Goal: Information Seeking & Learning: Learn about a topic

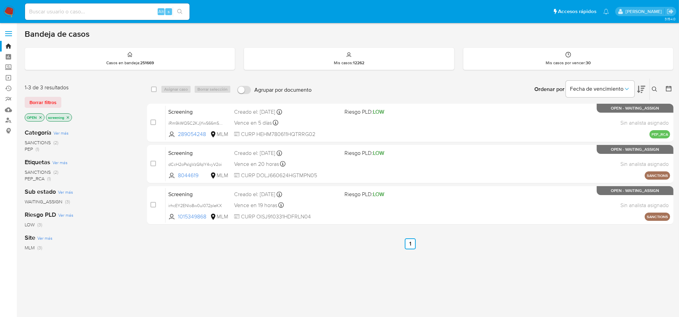
click at [91, 8] on input at bounding box center [107, 11] width 165 height 9
paste input "GIghaTbyXpscKzUYd9OGyRvs"
type input "GIghaTbyXpscKzUYd9OGyRvs"
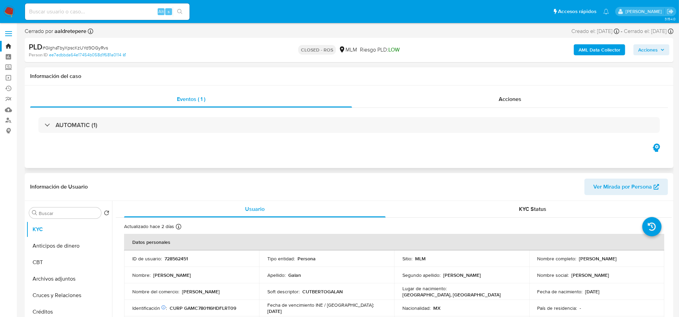
select select "10"
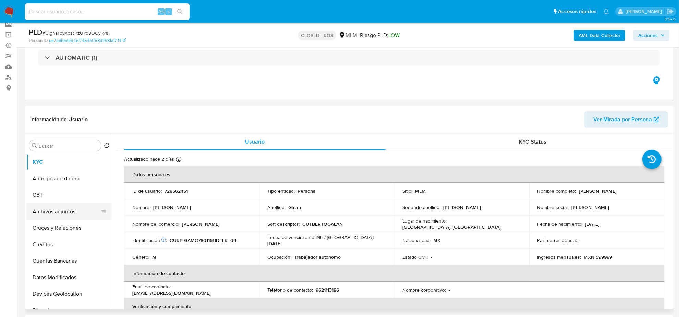
scroll to position [43, 0]
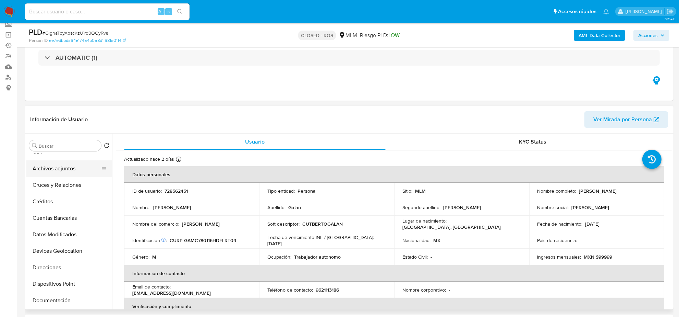
click at [57, 160] on button "Archivos adjuntos" at bounding box center [66, 168] width 80 height 16
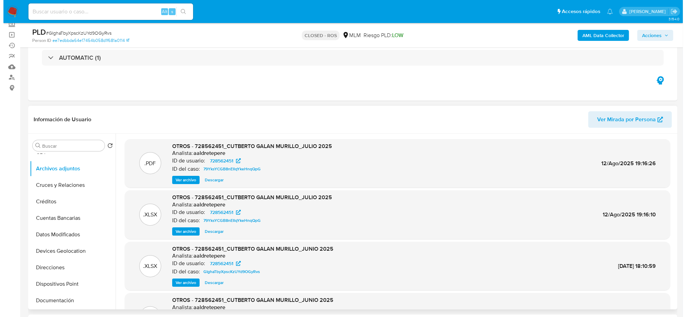
scroll to position [38, 0]
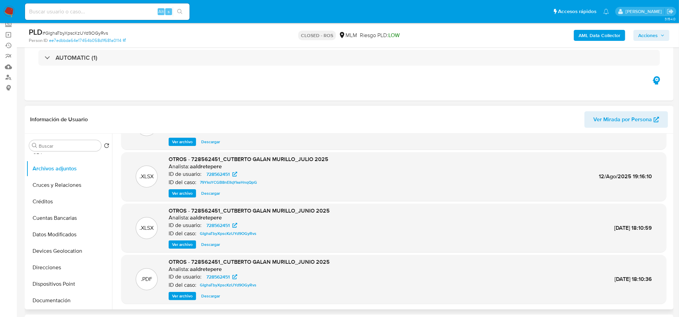
click at [185, 297] on span "Ver archivo" at bounding box center [182, 295] width 21 height 7
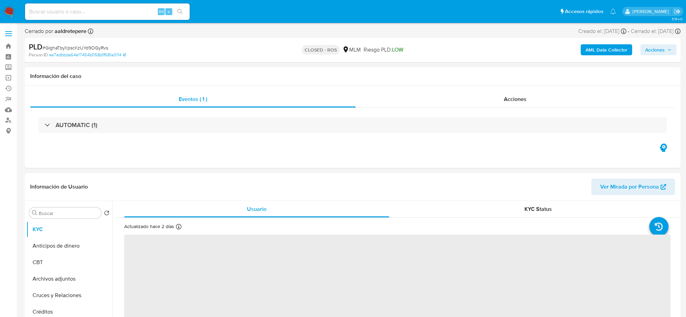
select select "10"
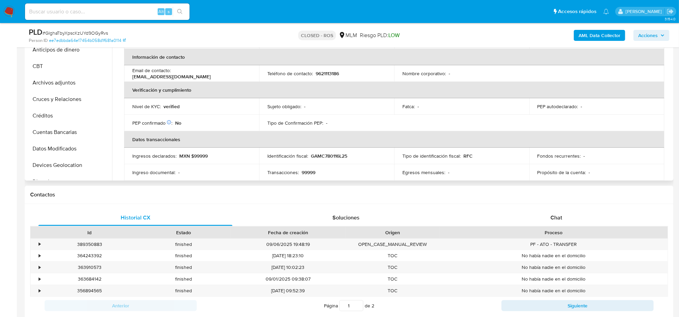
scroll to position [214, 0]
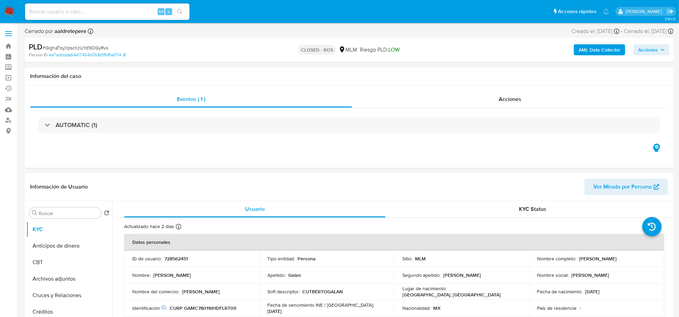
select select "10"
click at [48, 116] on div "AUTOMATIC (1)" at bounding box center [349, 125] width 638 height 34
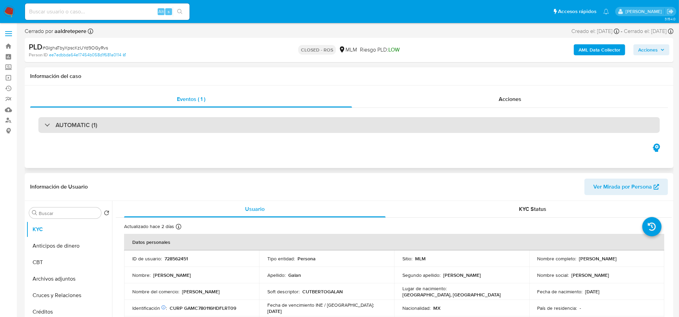
click at [57, 123] on h3 "AUTOMATIC (1)" at bounding box center [77, 125] width 42 height 8
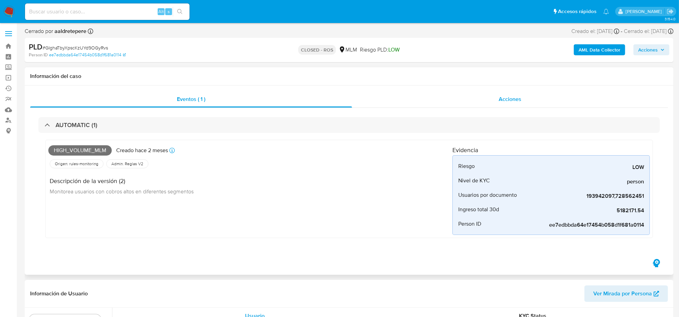
click at [519, 97] on span "Acciones" at bounding box center [510, 99] width 23 height 8
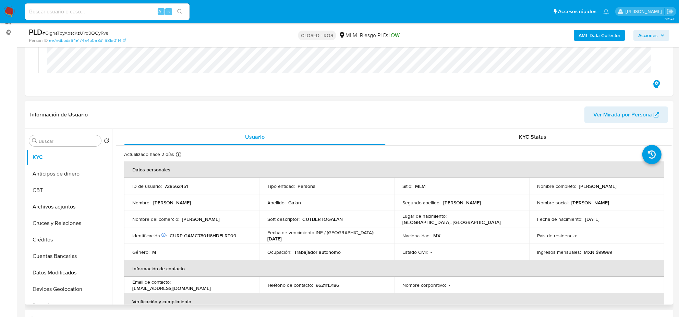
scroll to position [129, 0]
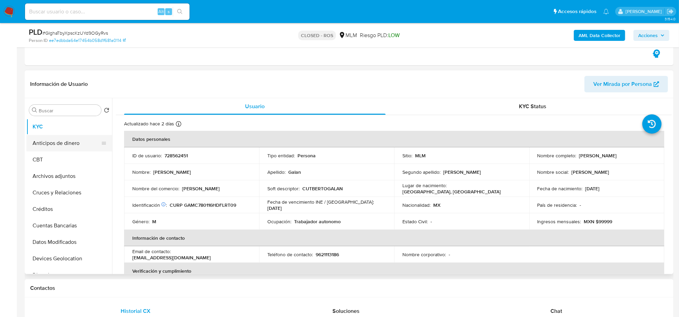
click at [70, 148] on button "Anticipos de dinero" at bounding box center [66, 143] width 80 height 16
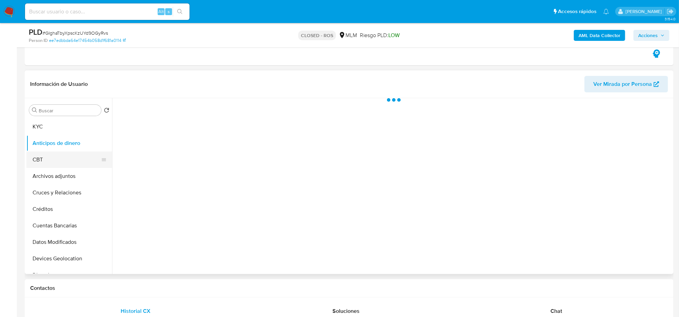
click at [69, 163] on button "CBT" at bounding box center [66, 159] width 80 height 16
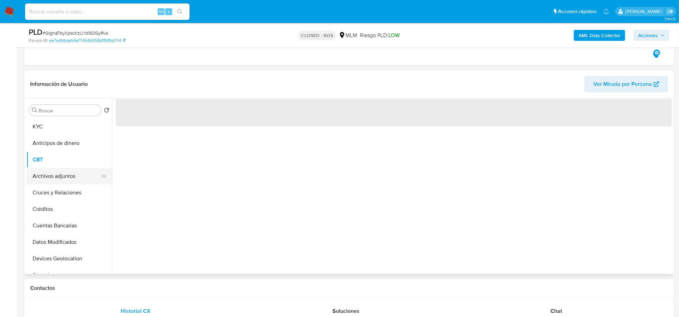
click at [69, 179] on button "Archivos adjuntos" at bounding box center [66, 176] width 80 height 16
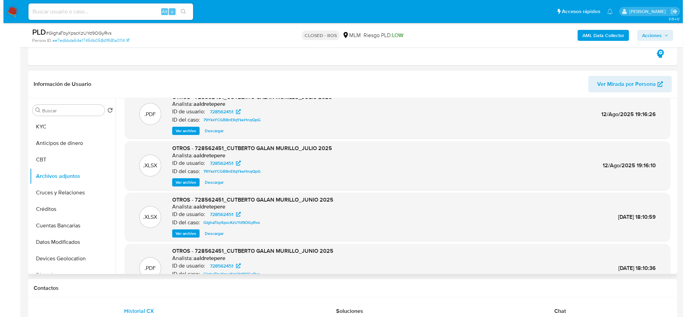
scroll to position [38, 0]
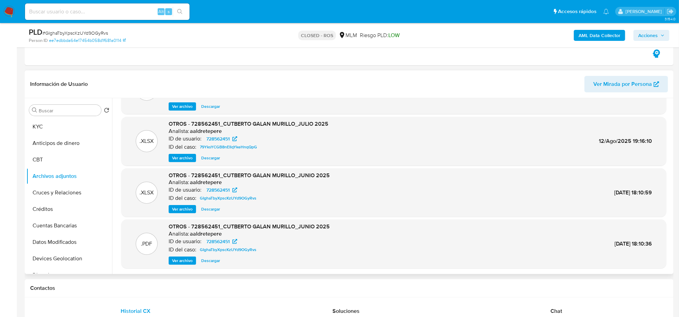
click at [186, 259] on span "Ver archivo" at bounding box center [182, 260] width 21 height 7
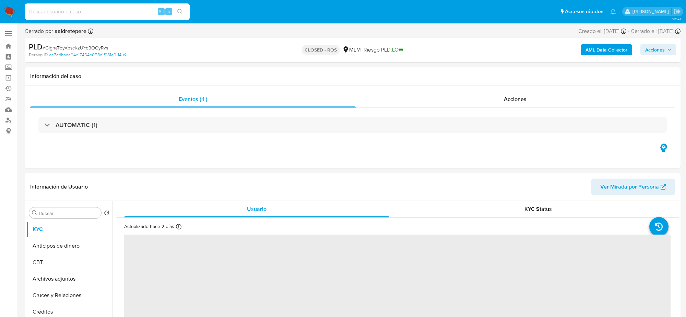
select select "10"
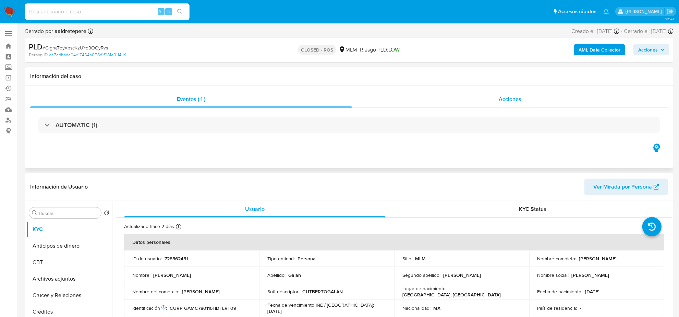
click at [518, 99] on span "Acciones" at bounding box center [510, 99] width 23 height 8
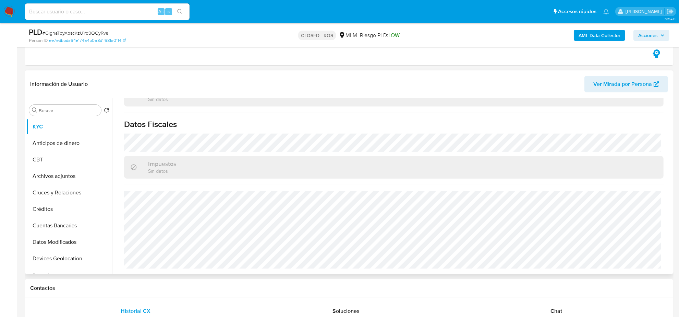
scroll to position [343, 0]
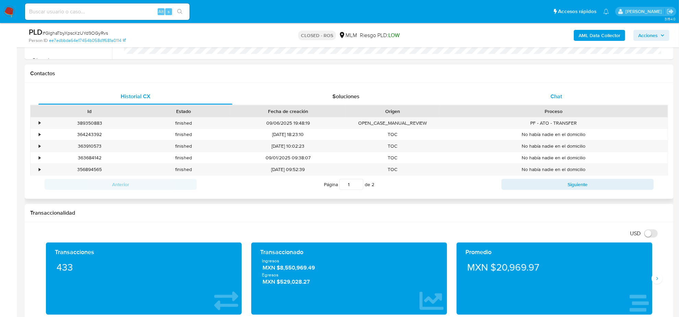
click at [556, 98] on span "Chat" at bounding box center [557, 96] width 12 height 8
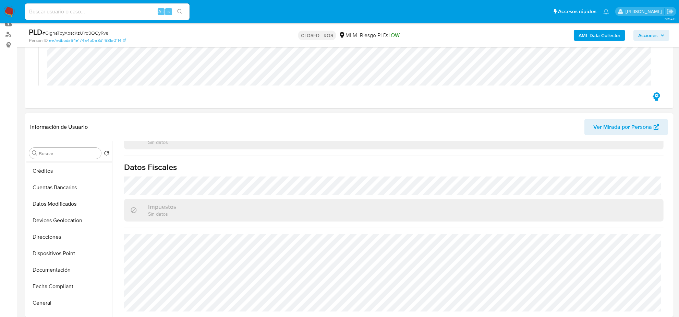
scroll to position [129, 0]
click at [57, 268] on button "Historial Casos" at bounding box center [66, 271] width 80 height 16
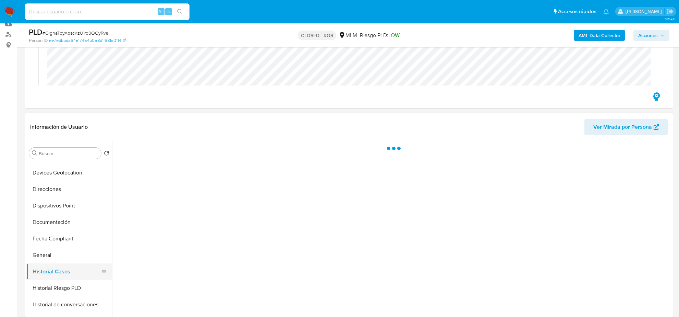
scroll to position [0, 0]
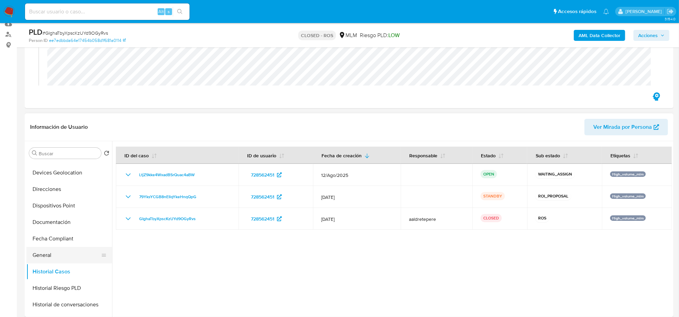
click at [48, 262] on button "General" at bounding box center [66, 255] width 80 height 16
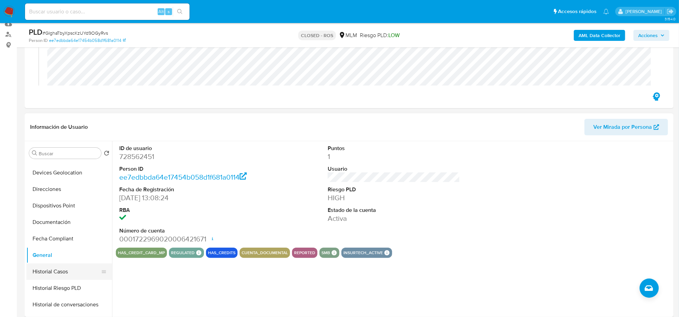
click at [64, 271] on button "Historial Casos" at bounding box center [66, 271] width 80 height 16
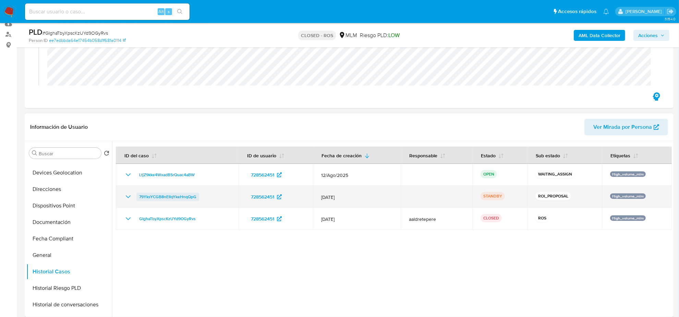
click at [177, 196] on span "79YksYCGB8nEIlqYkeHnqQpG" at bounding box center [167, 196] width 57 height 8
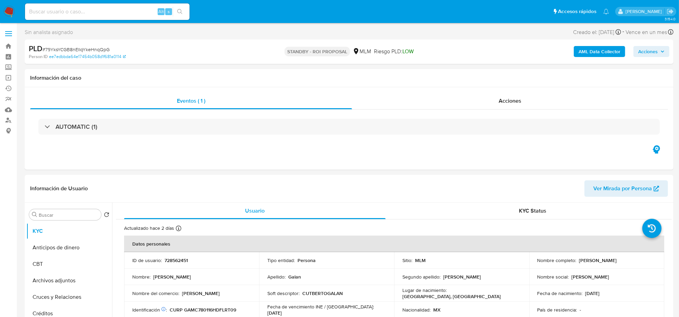
select select "10"
click at [496, 99] on div "Acciones" at bounding box center [510, 101] width 316 height 16
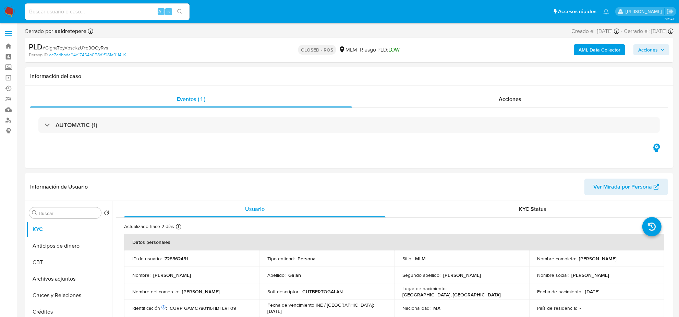
select select "10"
click at [59, 237] on button "Archivos adjuntos" at bounding box center [66, 235] width 80 height 16
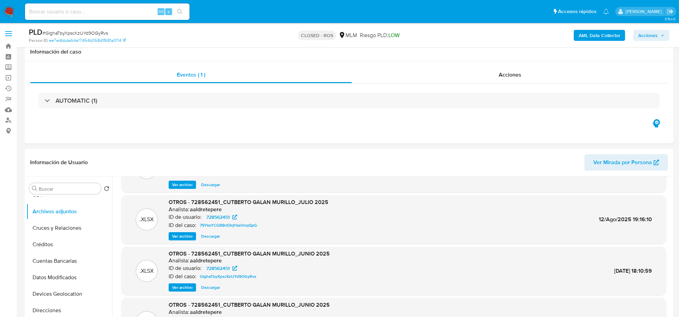
scroll to position [214, 0]
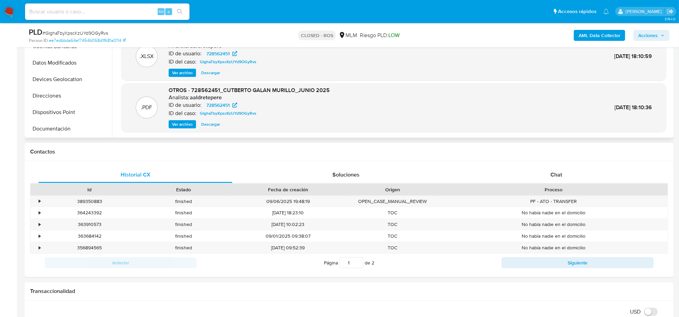
click at [184, 121] on span "Ver archivo" at bounding box center [182, 124] width 21 height 7
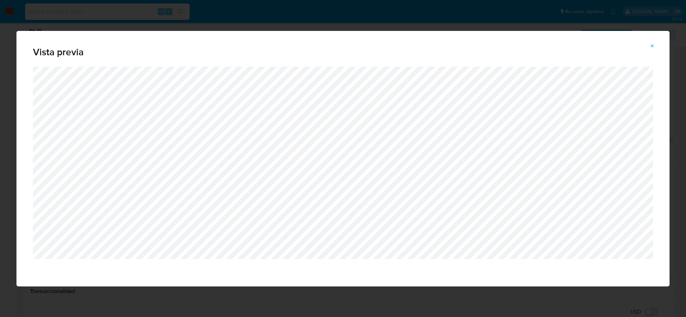
click at [648, 44] on button "Attachment preview" at bounding box center [652, 45] width 15 height 11
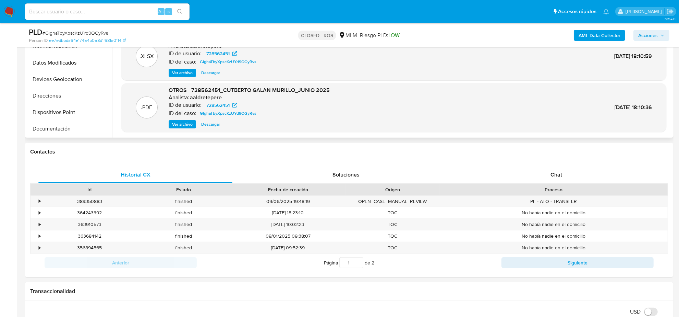
click at [182, 126] on span "Ver archivo" at bounding box center [182, 124] width 21 height 7
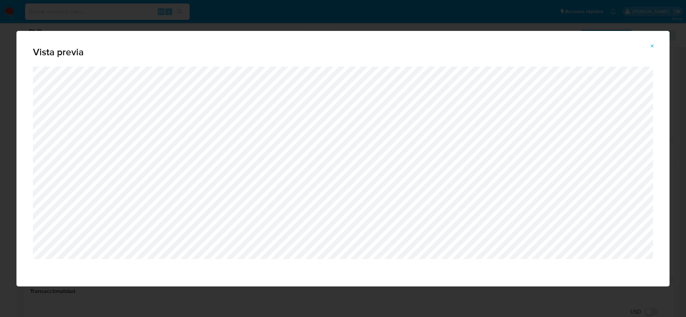
click at [650, 44] on icon "Attachment preview" at bounding box center [651, 45] width 5 height 5
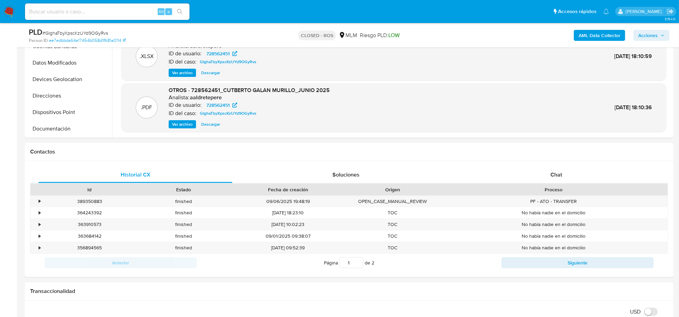
click at [100, 14] on input at bounding box center [107, 11] width 165 height 9
paste input "0SXmVClAlDJ3d8eEPNMkxTBh"
type input "0SXmVClAlDJ3d8eEPNMkxTBh"
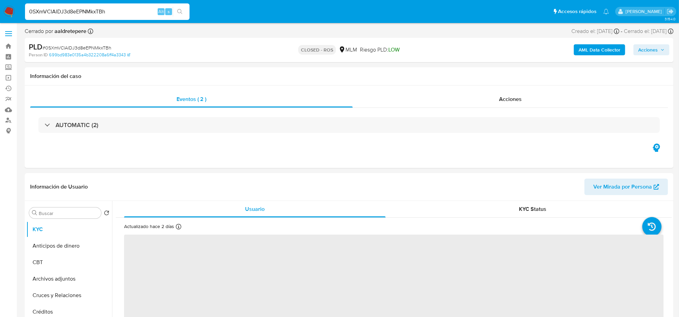
select select "10"
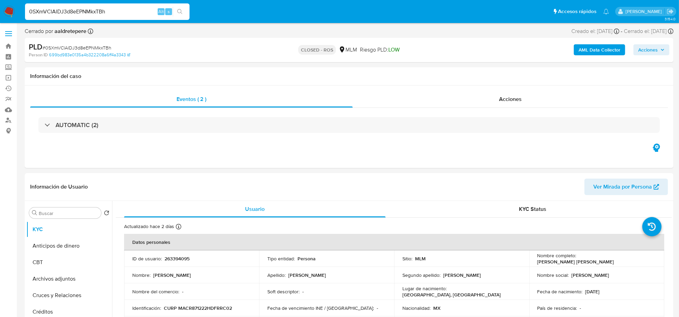
click at [54, 12] on input "0SXmVClAlDJ3d8eEPNMkxTBh" at bounding box center [107, 11] width 165 height 9
click at [520, 106] on div "Acciones" at bounding box center [510, 99] width 315 height 16
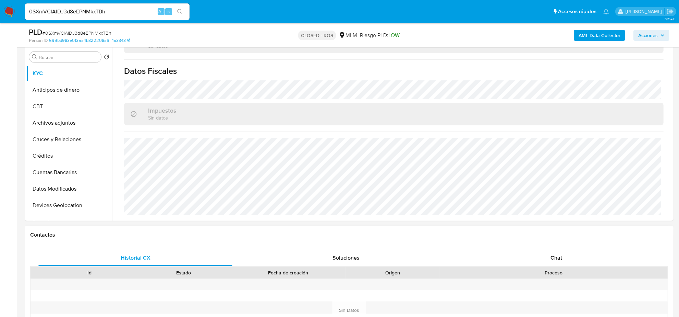
scroll to position [343, 0]
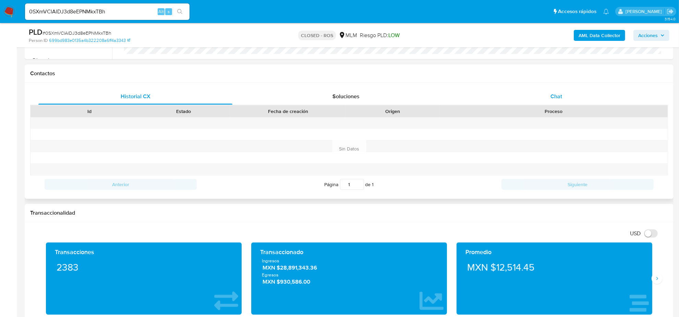
click at [559, 98] on span "Chat" at bounding box center [557, 96] width 12 height 8
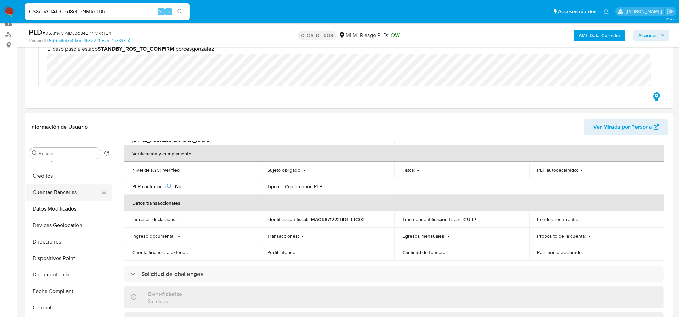
scroll to position [86, 0]
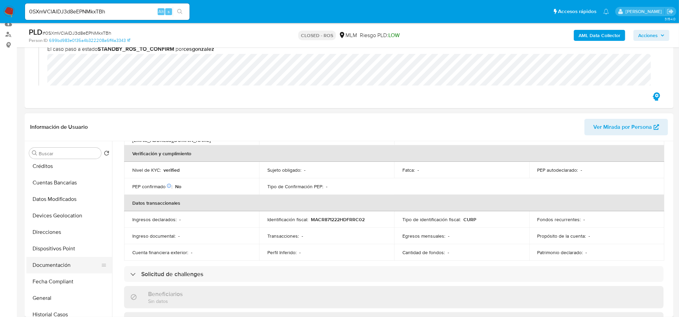
click at [67, 264] on button "Documentación" at bounding box center [66, 264] width 80 height 16
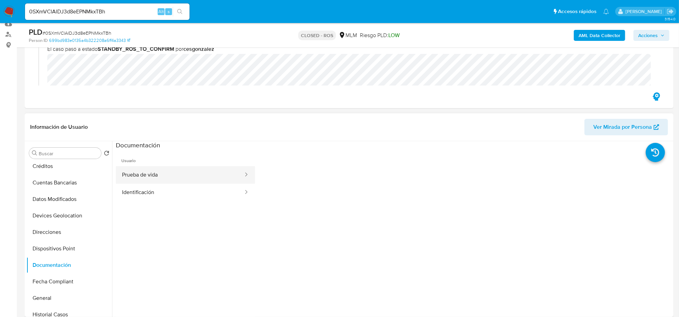
click at [183, 171] on button "Prueba de vida" at bounding box center [180, 174] width 128 height 17
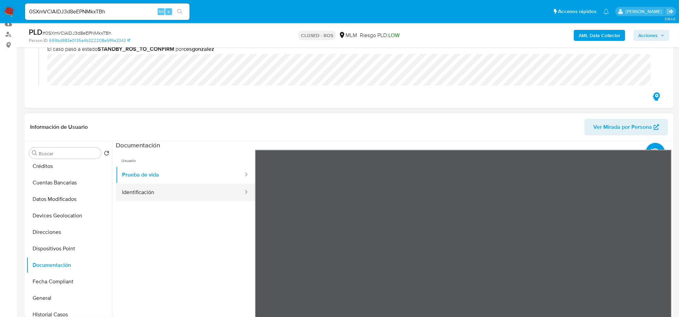
click at [157, 192] on button "Identificación" at bounding box center [180, 191] width 128 height 17
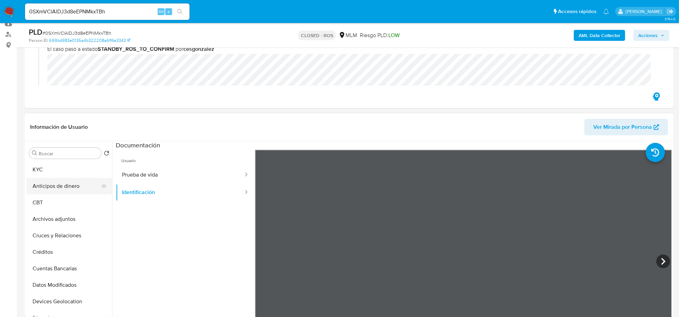
click at [69, 190] on button "Anticipos de dinero" at bounding box center [66, 186] width 80 height 16
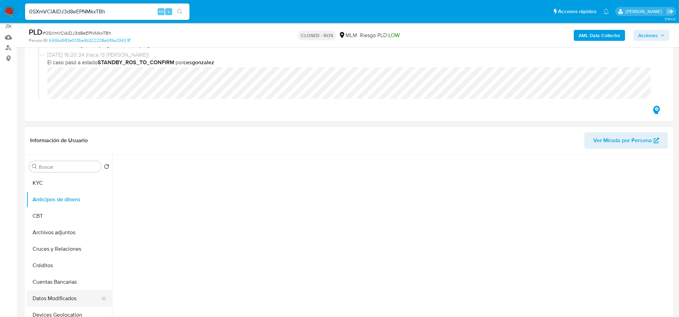
scroll to position [171, 0]
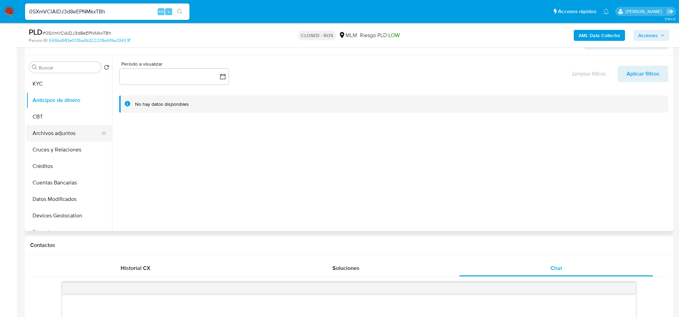
click at [68, 131] on button "Archivos adjuntos" at bounding box center [66, 133] width 80 height 16
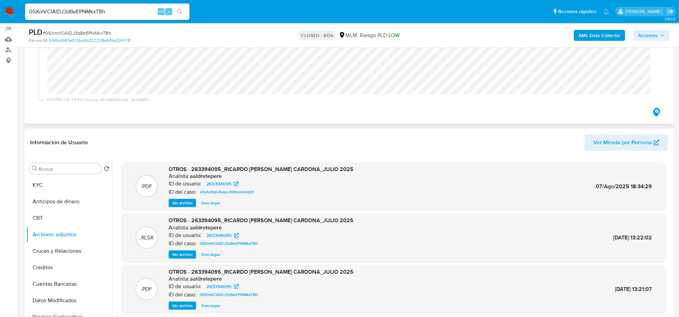
scroll to position [86, 0]
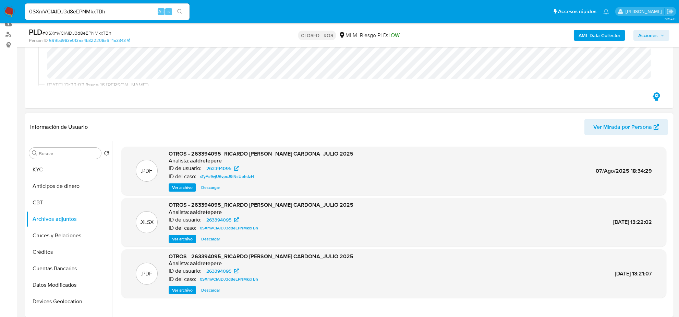
click at [189, 290] on span "Ver archivo" at bounding box center [182, 289] width 21 height 7
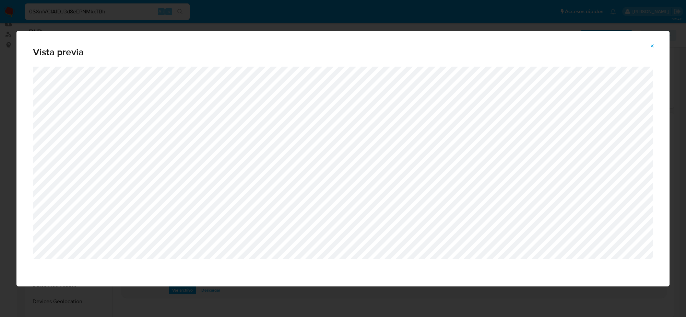
click at [648, 47] on button "Attachment preview" at bounding box center [652, 45] width 15 height 11
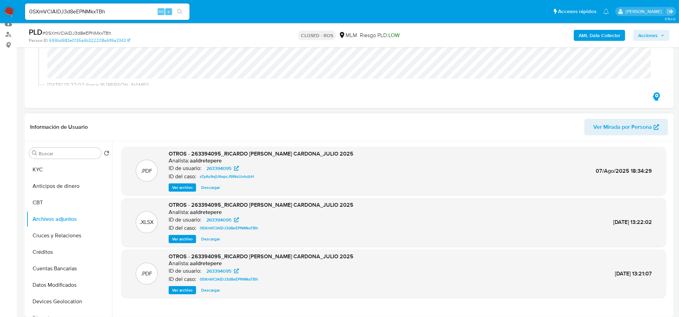
click at [186, 289] on span "Ver archivo" at bounding box center [182, 289] width 21 height 7
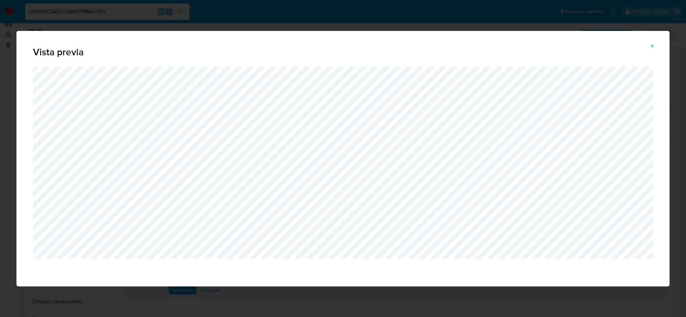
click at [652, 49] on span "Attachment preview" at bounding box center [651, 46] width 5 height 10
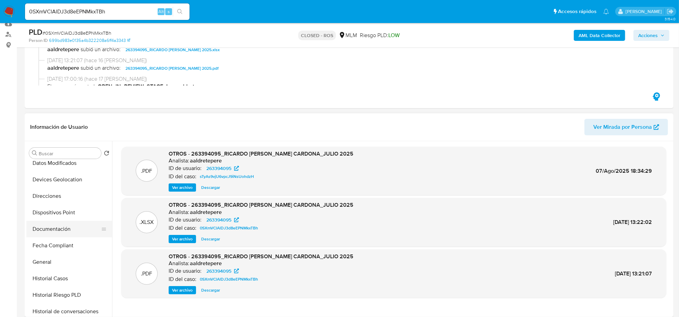
scroll to position [171, 0]
click at [58, 229] on button "Historial Casos" at bounding box center [66, 228] width 80 height 16
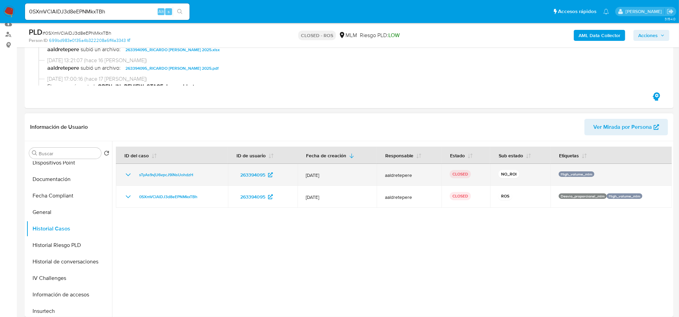
click at [126, 175] on icon "Mostrar/Ocultar" at bounding box center [128, 174] width 8 height 8
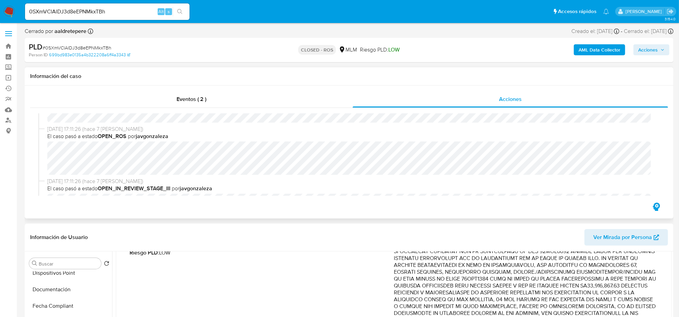
scroll to position [3, 0]
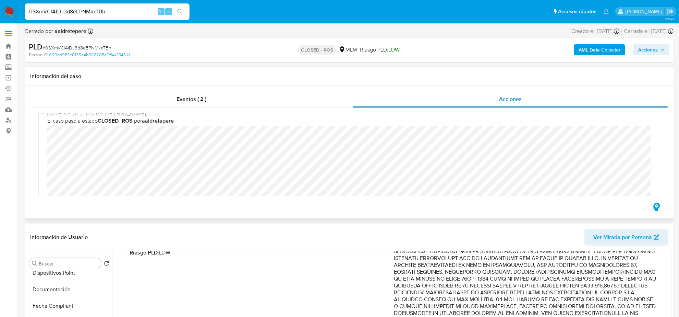
click at [522, 99] on div "Acciones" at bounding box center [510, 99] width 315 height 16
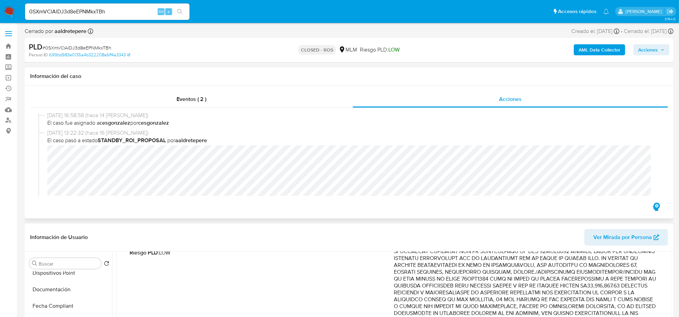
scroll to position [343, 0]
click at [9, 11] on img at bounding box center [9, 12] width 12 height 12
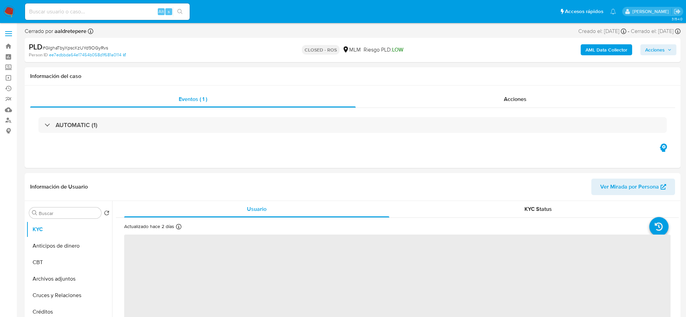
select select "10"
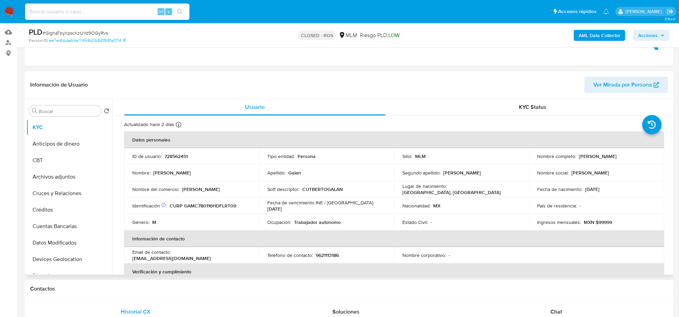
scroll to position [214, 0]
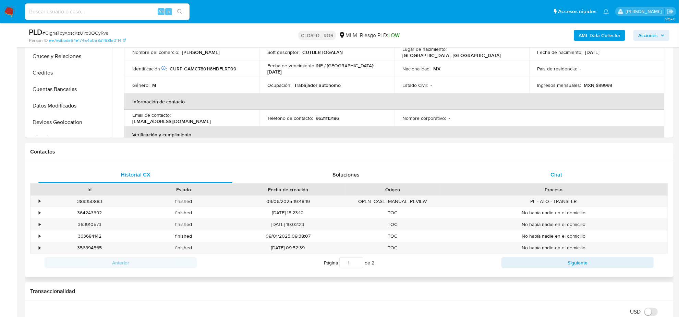
click at [553, 172] on span "Chat" at bounding box center [557, 174] width 12 height 8
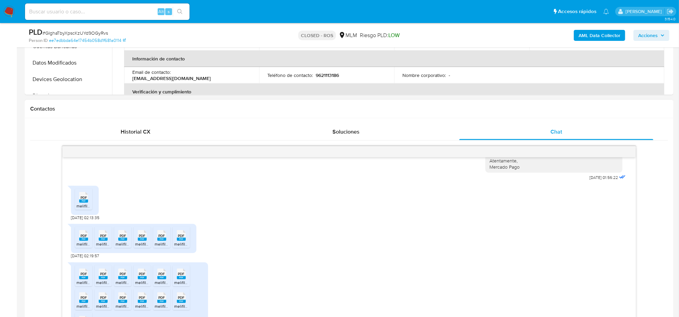
scroll to position [103, 0]
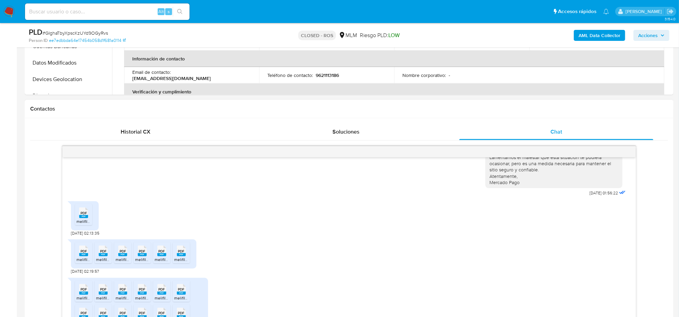
click at [83, 214] on span "PDF" at bounding box center [84, 213] width 7 height 4
click at [120, 250] on span "PDF" at bounding box center [123, 251] width 7 height 4
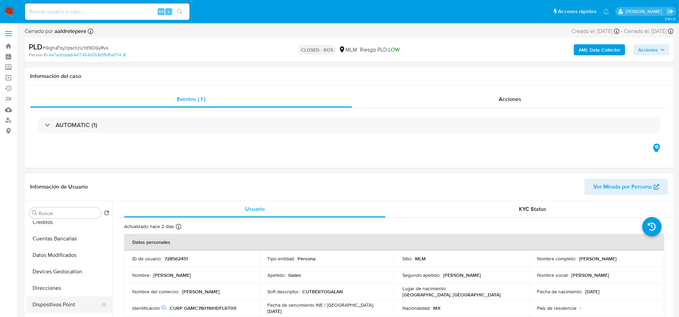
scroll to position [171, 0]
click at [62, 242] on button "Documentación" at bounding box center [66, 238] width 80 height 16
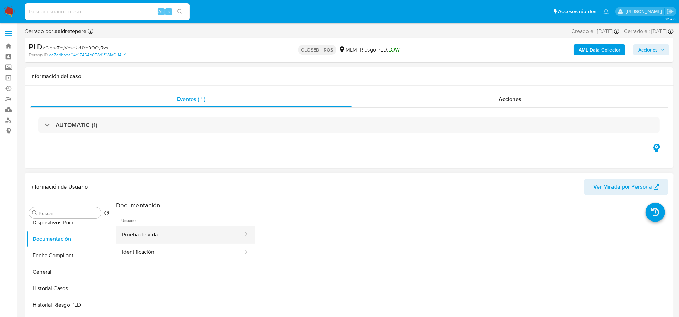
click at [194, 230] on button "Prueba de vida" at bounding box center [180, 234] width 128 height 17
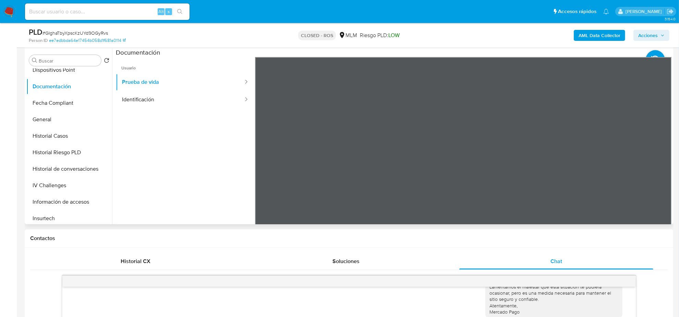
scroll to position [129, 0]
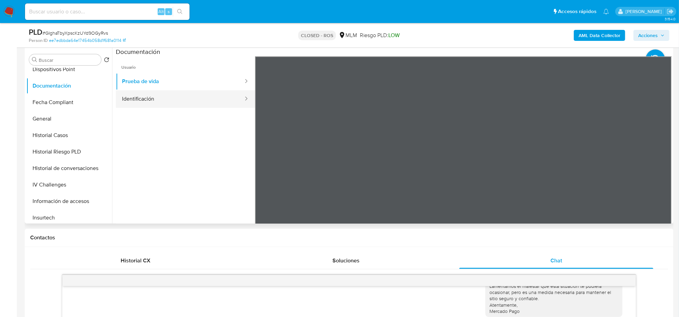
click at [147, 103] on button "Identificación" at bounding box center [180, 98] width 128 height 17
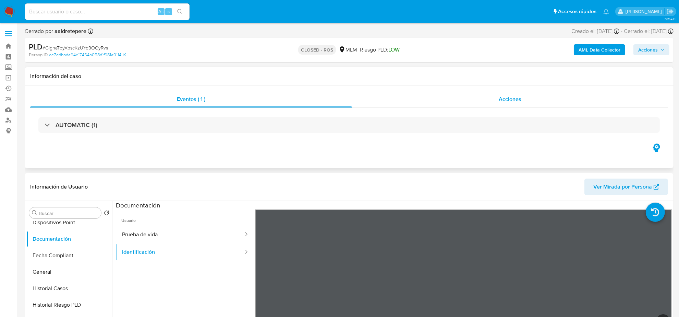
click at [506, 96] on span "Acciones" at bounding box center [510, 99] width 23 height 8
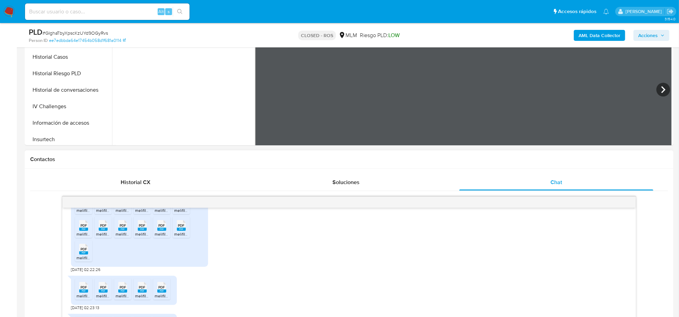
scroll to position [275, 0]
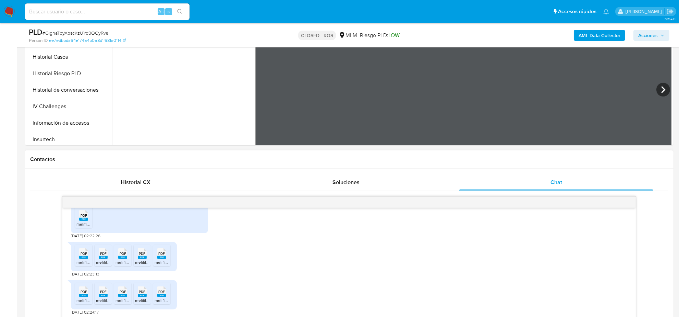
click at [88, 251] on icon at bounding box center [83, 253] width 9 height 11
click at [69, 16] on input at bounding box center [107, 11] width 165 height 9
paste input "0SXmVClAlDJ3d8eEPNMkxTBh"
type input "0SXmVClAlDJ3d8eEPNMkxTBh"
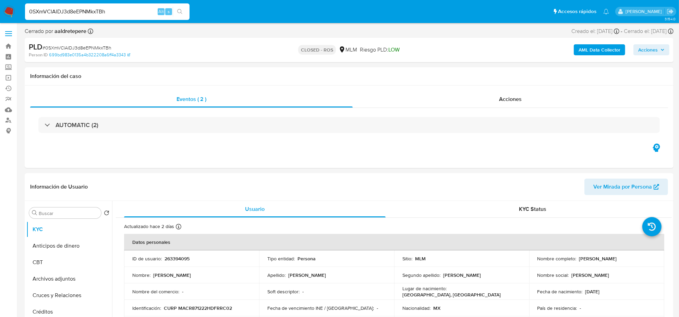
select select "10"
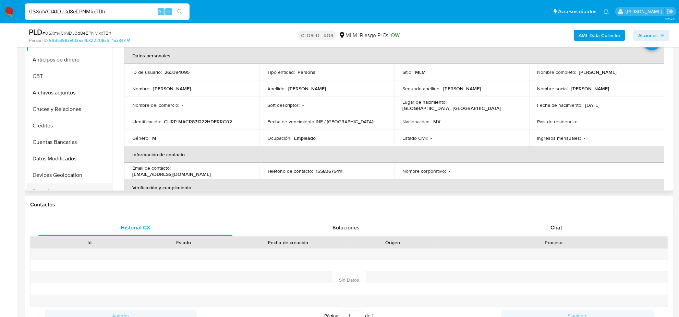
scroll to position [129, 0]
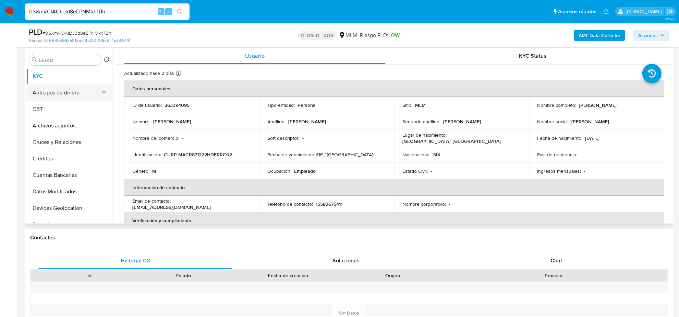
click at [54, 95] on button "Anticipos de dinero" at bounding box center [66, 92] width 80 height 16
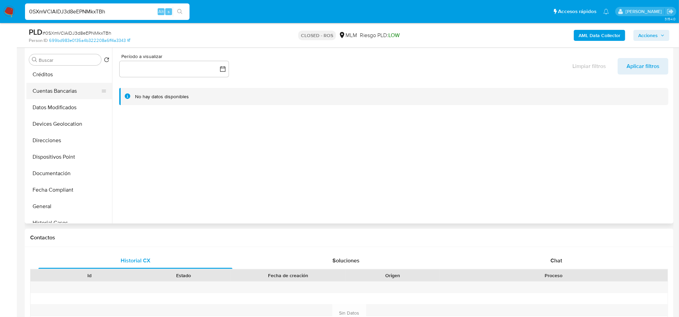
scroll to position [86, 0]
click at [60, 172] on button "Documentación" at bounding box center [66, 171] width 80 height 16
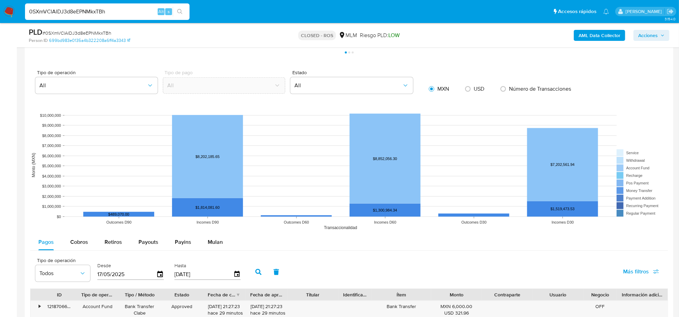
scroll to position [643, 0]
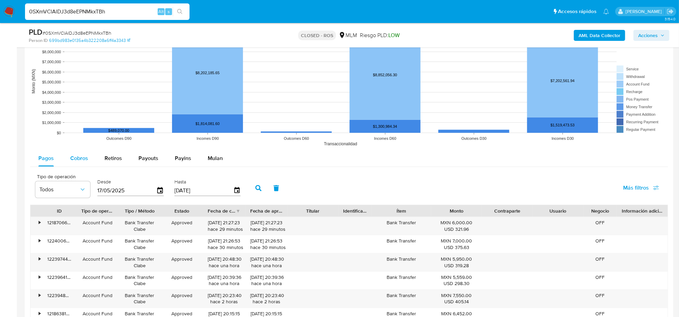
click at [79, 157] on span "Cobros" at bounding box center [79, 158] width 18 height 8
select select "10"
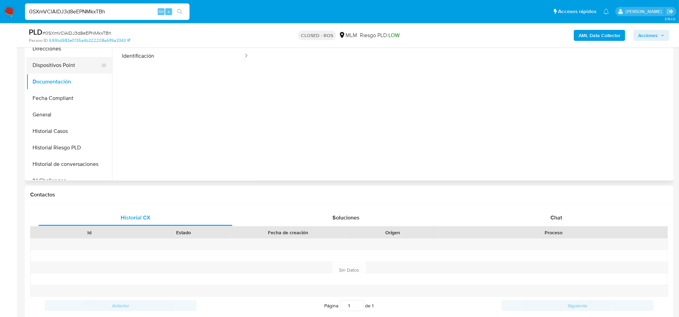
scroll to position [129, 0]
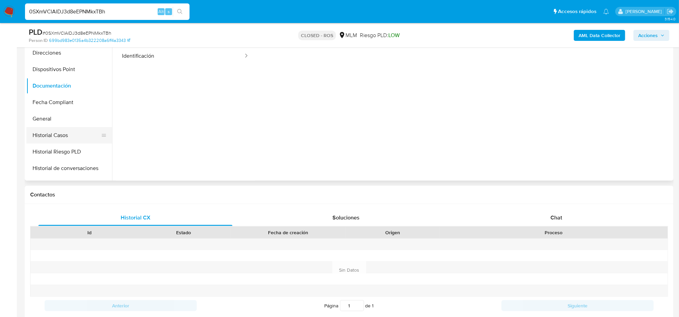
click at [62, 136] on button "Historial Casos" at bounding box center [66, 135] width 80 height 16
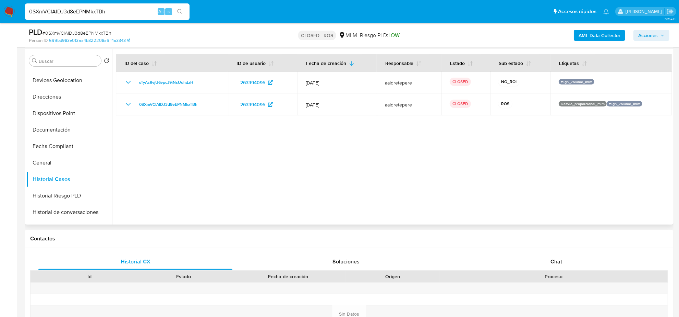
scroll to position [86, 0]
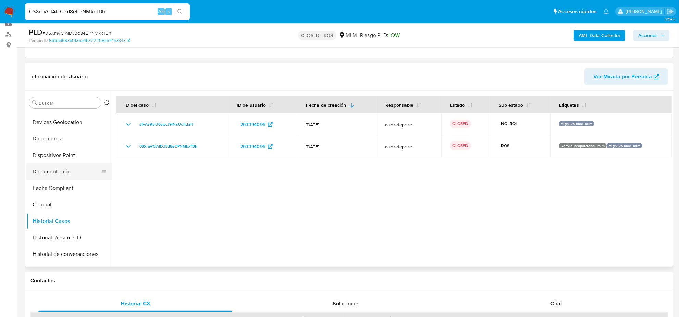
click at [62, 165] on button "Documentación" at bounding box center [66, 171] width 80 height 16
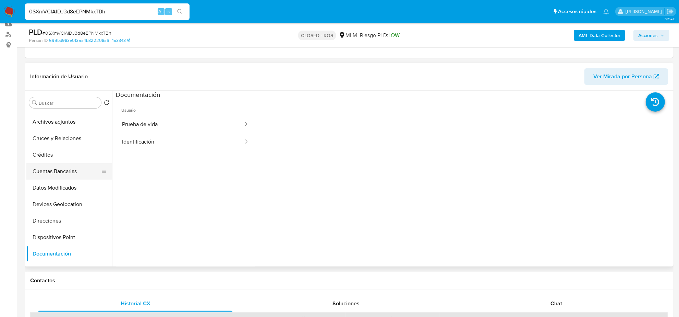
scroll to position [43, 0]
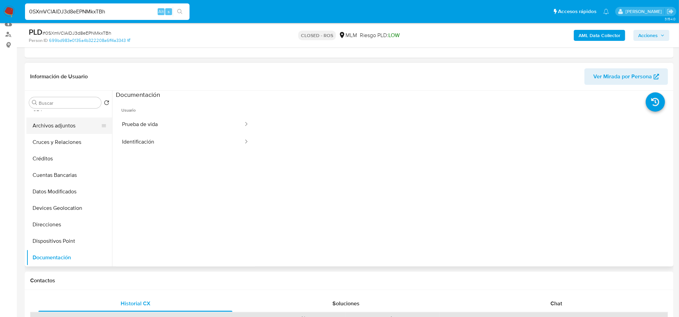
click at [62, 127] on button "Archivos adjuntos" at bounding box center [66, 125] width 80 height 16
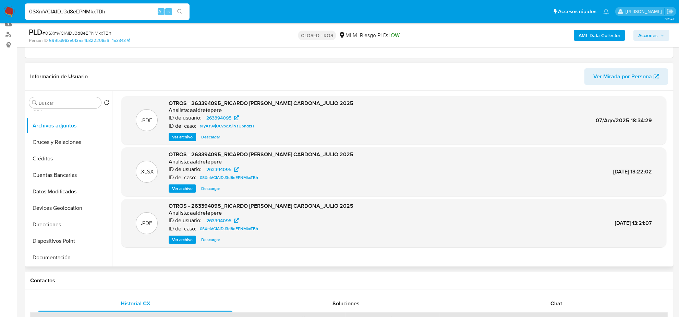
click at [215, 190] on span "Descargar" at bounding box center [210, 188] width 19 height 7
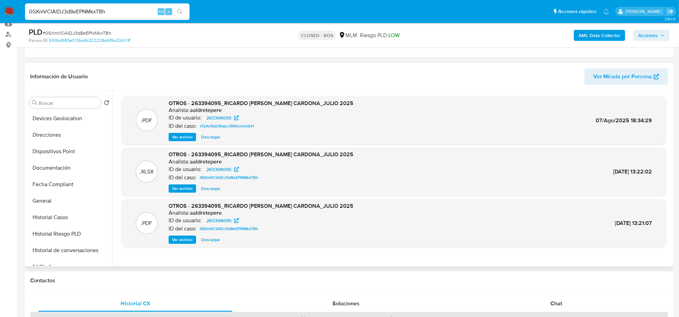
scroll to position [0, 0]
click at [50, 119] on button "KYC" at bounding box center [66, 119] width 80 height 16
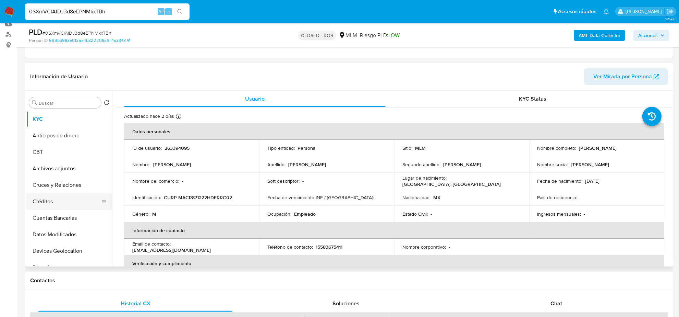
drag, startPoint x: 57, startPoint y: 121, endPoint x: 62, endPoint y: 202, distance: 81.4
click at [60, 214] on ul "KYC Anticipos de dinero CBT Archivos adjuntos Cruces y Relaciones Créditos Cuen…" at bounding box center [69, 188] width 86 height 155
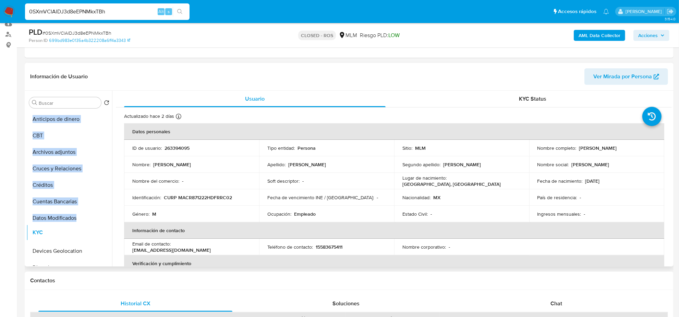
drag, startPoint x: 100, startPoint y: 120, endPoint x: 91, endPoint y: 233, distance: 113.5
drag, startPoint x: 48, startPoint y: 234, endPoint x: 45, endPoint y: 129, distance: 105.6
click at [45, 129] on ul "Anticipos de dinero CBT Archivos adjuntos Cruces y Relaciones Créditos Cuentas …" at bounding box center [69, 188] width 86 height 155
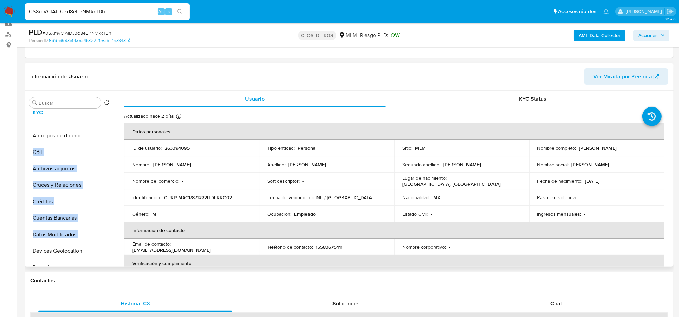
drag, startPoint x: 100, startPoint y: 235, endPoint x: 97, endPoint y: 113, distance: 121.8
click at [97, 113] on ul "Anticipos de dinero CBT Archivos adjuntos Cruces y Relaciones Créditos Cuentas …" at bounding box center [69, 188] width 86 height 155
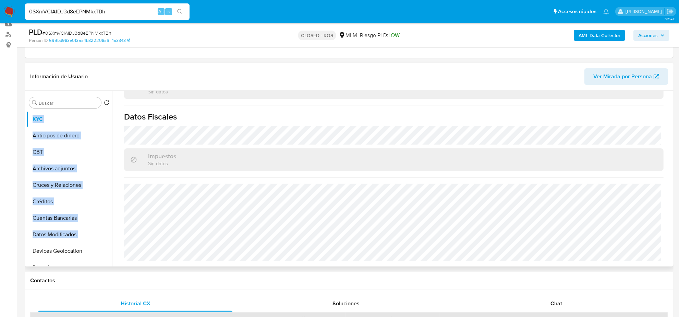
scroll to position [129, 0]
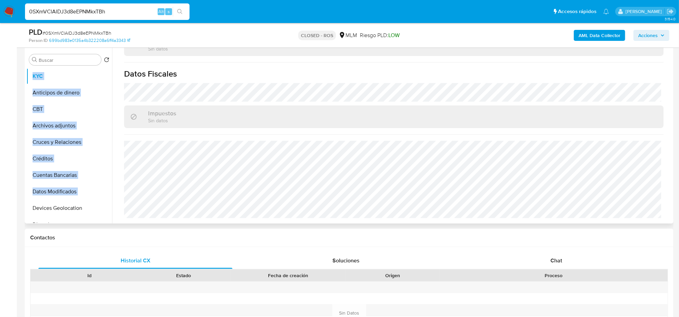
click at [555, 260] on span "Chat" at bounding box center [557, 260] width 12 height 8
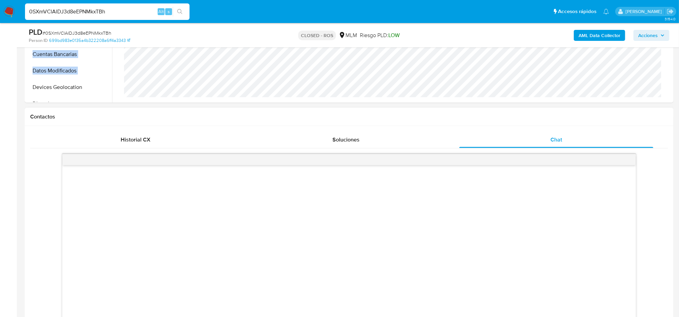
scroll to position [257, 0]
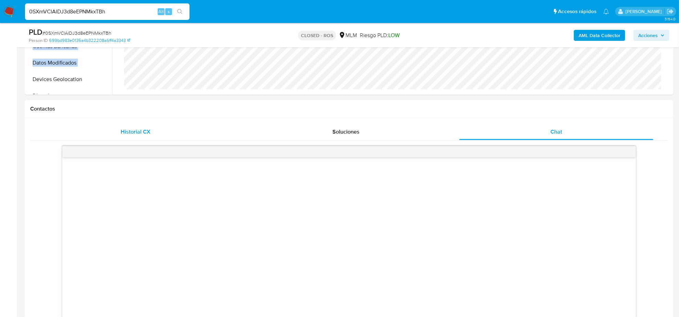
click at [125, 126] on div "Historial CX" at bounding box center [135, 131] width 194 height 16
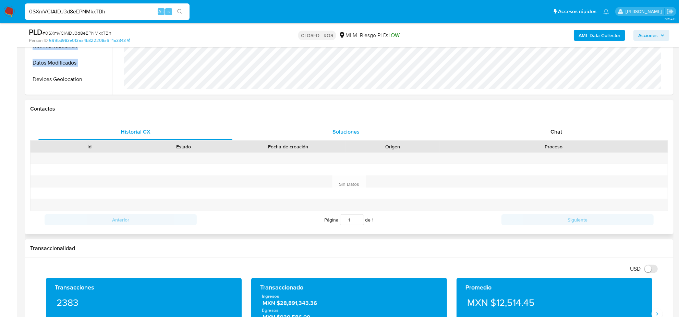
click at [358, 130] on span "Soluciones" at bounding box center [346, 132] width 27 height 8
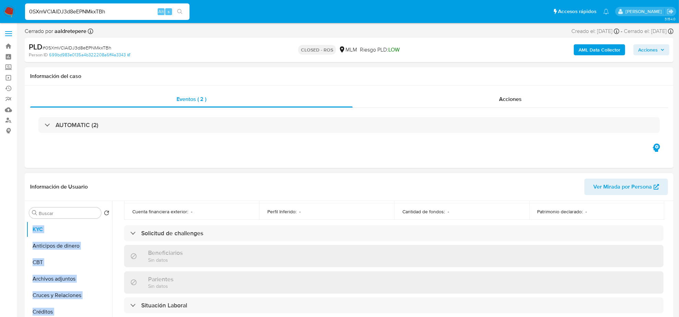
scroll to position [246, 0]
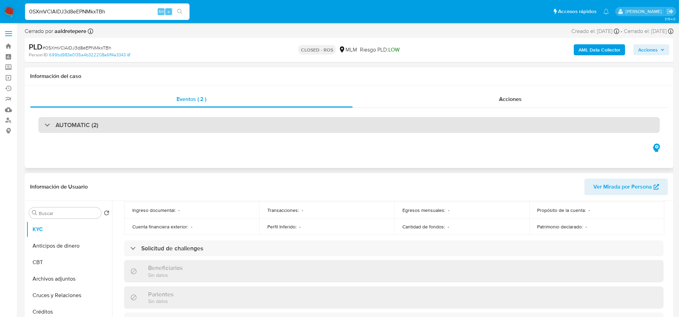
click at [151, 126] on div "AUTOMATIC (2)" at bounding box center [349, 125] width 622 height 16
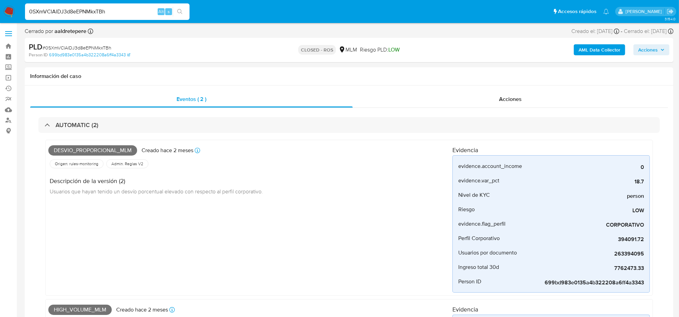
click at [88, 9] on input "0SXmVClAlDJ3d8eEPNMkxTBh" at bounding box center [107, 11] width 165 height 9
paste input "frJewSMrKs4h0ZjKNR0NI6hg"
type input "frJewSMrKs4h0ZjKNR0NI6hg"
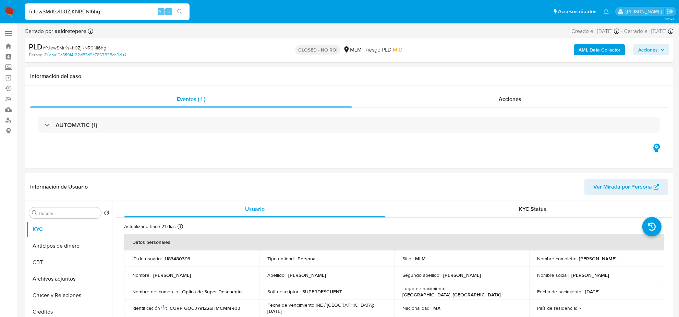
select select "10"
click at [74, 249] on button "Anticipos de dinero" at bounding box center [66, 245] width 80 height 16
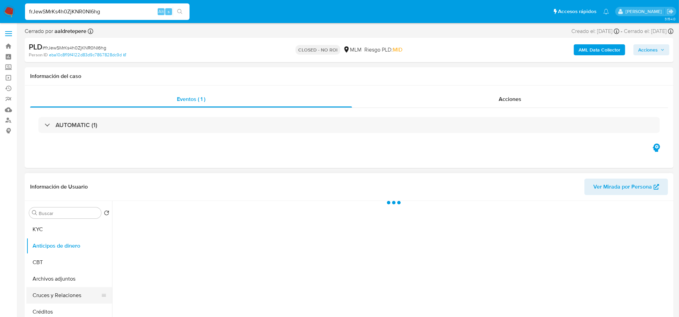
click at [69, 299] on button "Cruces y Relaciones" at bounding box center [66, 295] width 80 height 16
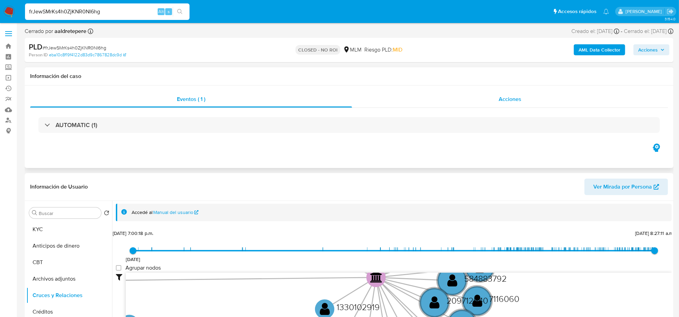
click at [499, 100] on span "Acciones" at bounding box center [510, 99] width 23 height 8
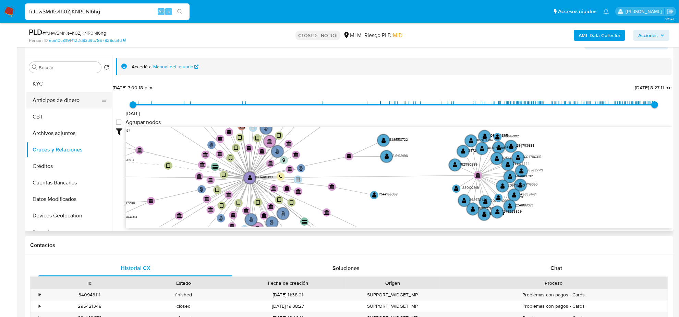
click at [52, 92] on button "Anticipos de dinero" at bounding box center [66, 100] width 80 height 16
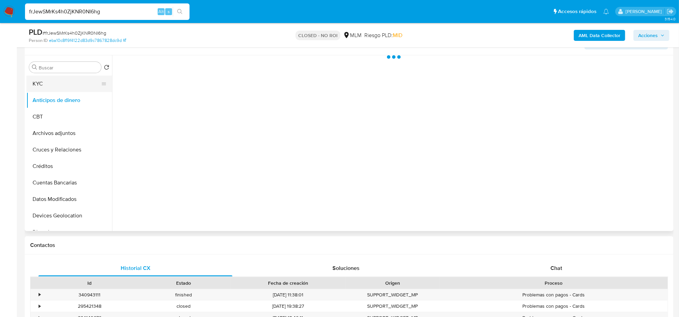
click at [52, 89] on button "KYC" at bounding box center [66, 83] width 80 height 16
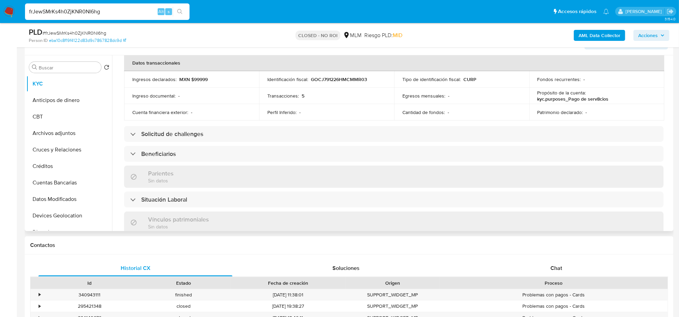
scroll to position [410, 0]
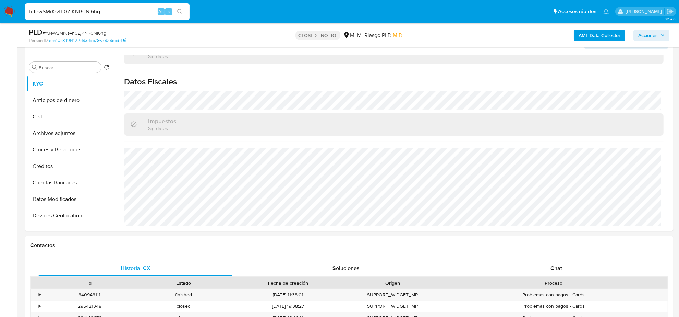
click at [101, 13] on input "frJewSMrKs4h0ZjKNR0NI6hg" at bounding box center [107, 11] width 165 height 9
paste input "qgaHH4vwKrfXFbQto54klDCh"
type input "qgaHH4vwKrfXFbQto54klDCh"
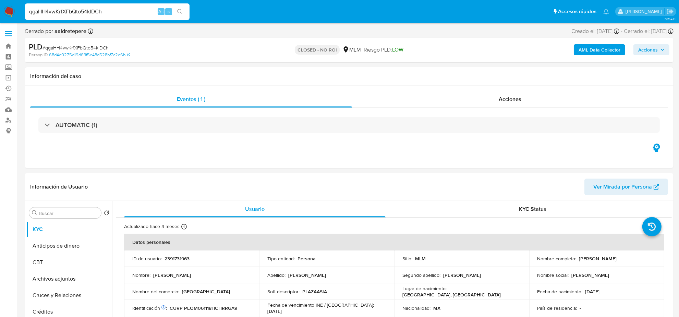
select select "10"
click at [524, 98] on div "Acciones" at bounding box center [510, 99] width 316 height 16
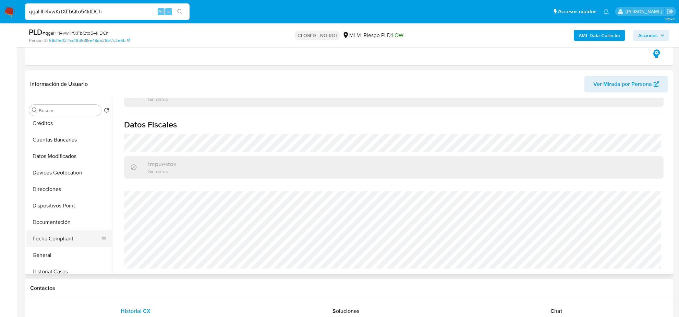
scroll to position [129, 0]
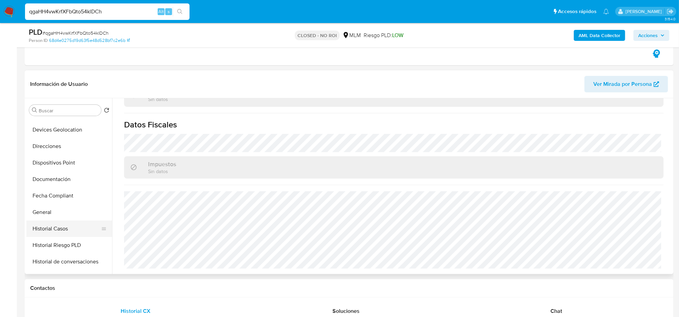
click at [67, 231] on button "Historial Casos" at bounding box center [66, 228] width 80 height 16
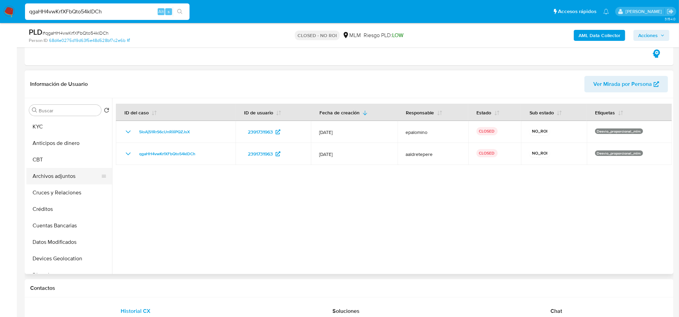
click at [64, 175] on button "Archivos adjuntos" at bounding box center [66, 176] width 80 height 16
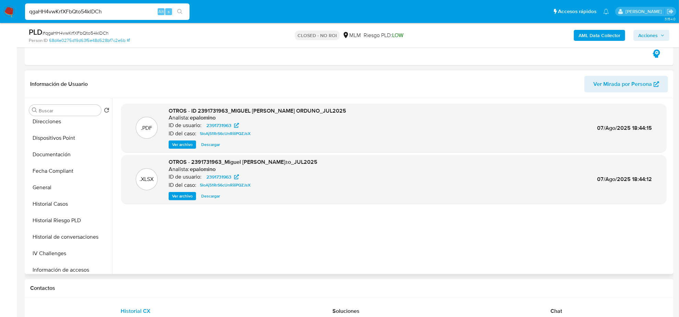
scroll to position [171, 0]
click at [58, 183] on button "Historial Casos" at bounding box center [66, 185] width 80 height 16
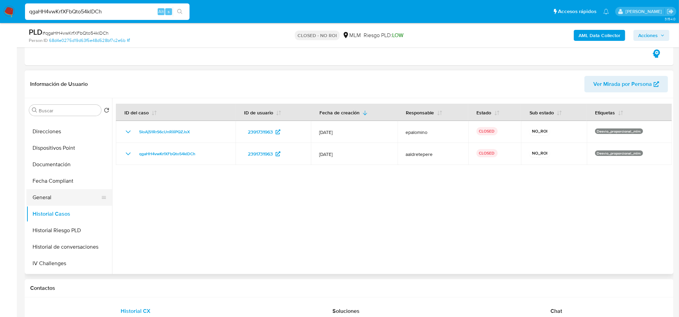
scroll to position [129, 0]
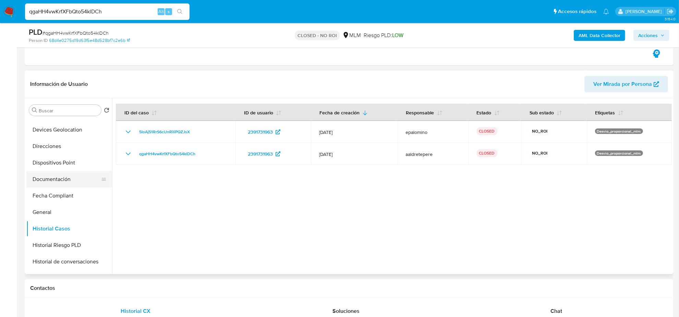
click at [67, 174] on button "Documentación" at bounding box center [66, 179] width 80 height 16
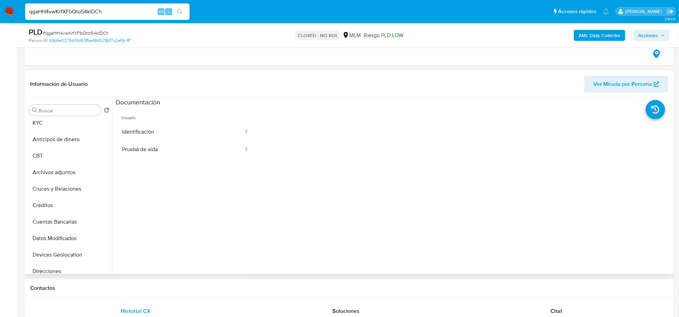
scroll to position [0, 0]
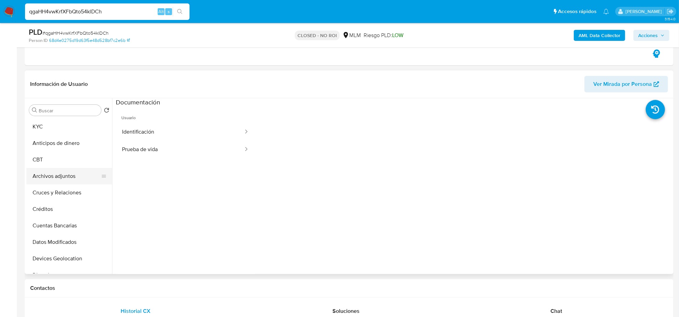
click at [63, 176] on button "Archivos adjuntos" at bounding box center [66, 176] width 80 height 16
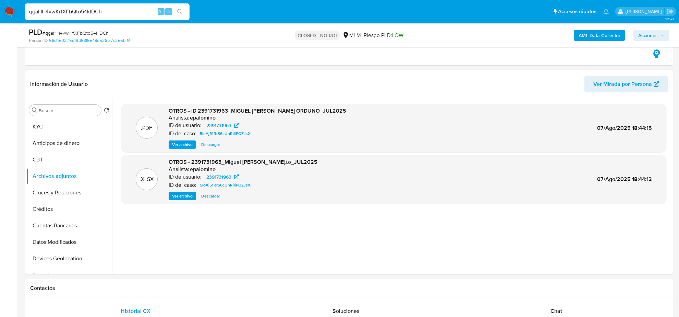
click at [89, 7] on input "qgaHH4vwKrfXFbQto54klDCh" at bounding box center [107, 11] width 165 height 9
paste input "HL2BEgqAwCc9Sf0ecJpyHdzj"
type input "HL2BEgqAwCc9Sf0ecJpyHdzj"
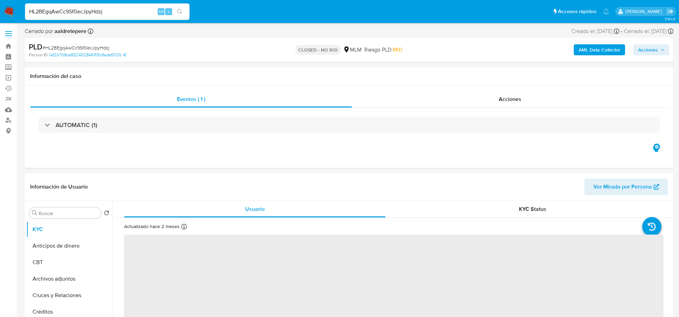
select select "10"
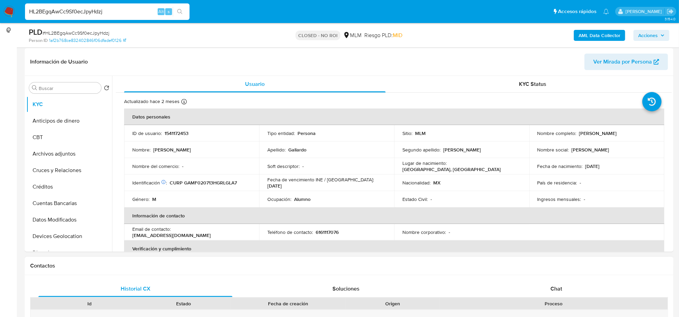
scroll to position [257, 0]
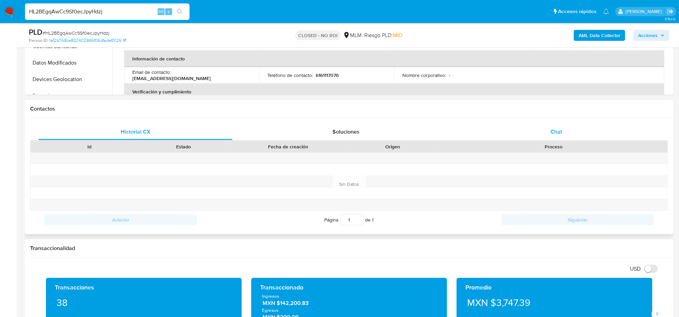
click at [556, 128] on span "Chat" at bounding box center [557, 132] width 12 height 8
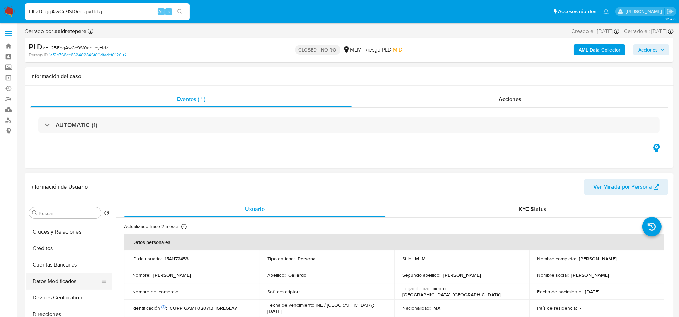
scroll to position [43, 0]
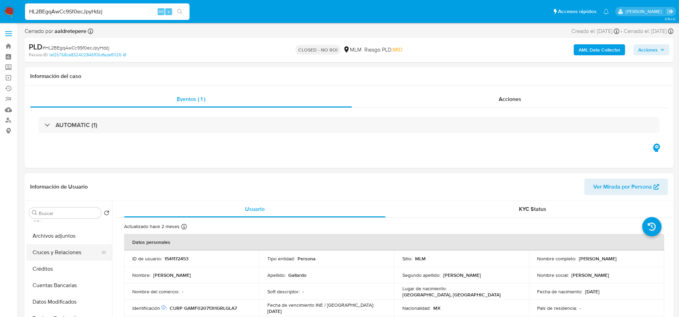
click at [71, 250] on button "Cruces y Relaciones" at bounding box center [66, 252] width 80 height 16
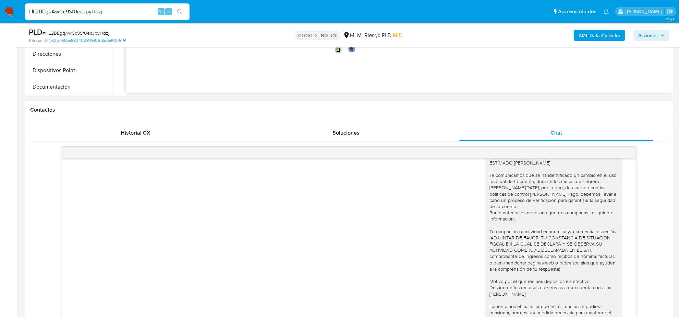
scroll to position [257, 0]
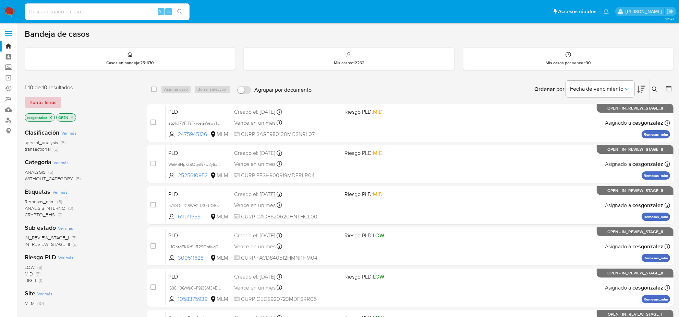
click at [45, 99] on span "Borrar filtros" at bounding box center [42, 102] width 27 height 10
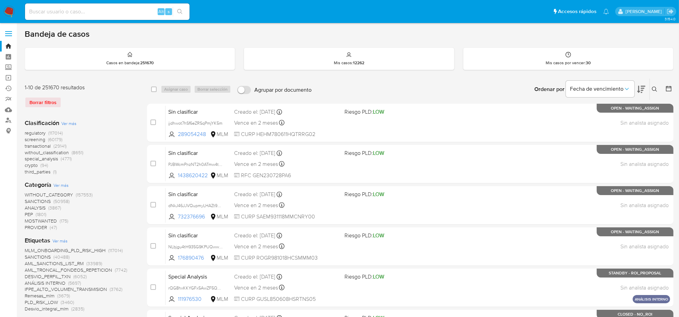
click at [669, 91] on icon at bounding box center [668, 88] width 5 height 5
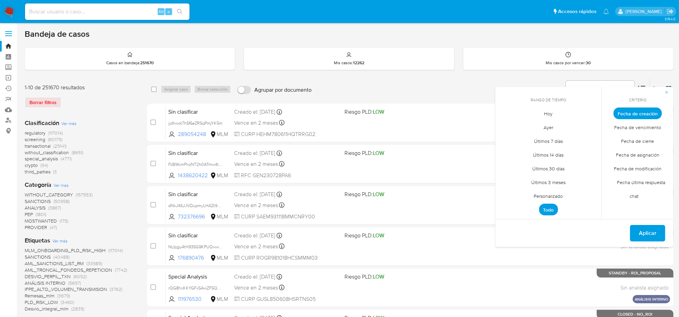
click at [545, 190] on span "Personalizado" at bounding box center [549, 196] width 44 height 14
click at [505, 126] on icon "Mes anterior" at bounding box center [505, 125] width 3 height 5
click at [505, 128] on icon "Mes anterior" at bounding box center [506, 126] width 8 height 8
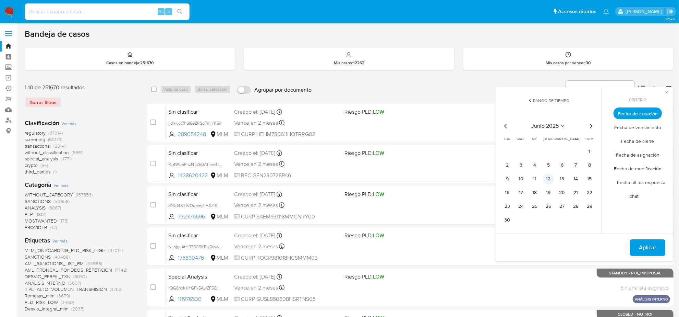
click at [548, 178] on button "12" at bounding box center [548, 178] width 11 height 11
click at [653, 243] on span "Aplicar" at bounding box center [647, 247] width 17 height 15
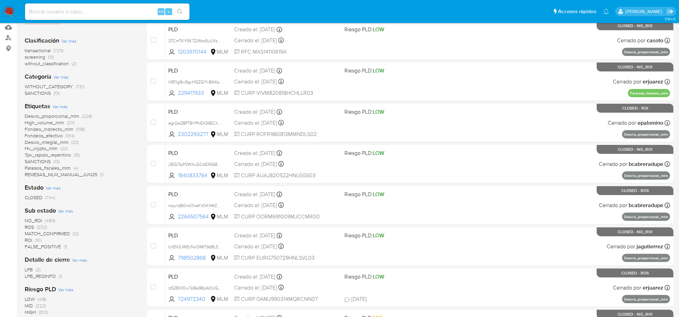
scroll to position [86, 0]
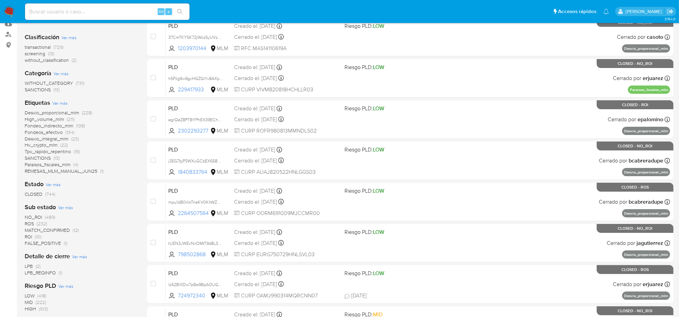
click at [38, 218] on span "NO_ROI" at bounding box center [33, 216] width 17 height 7
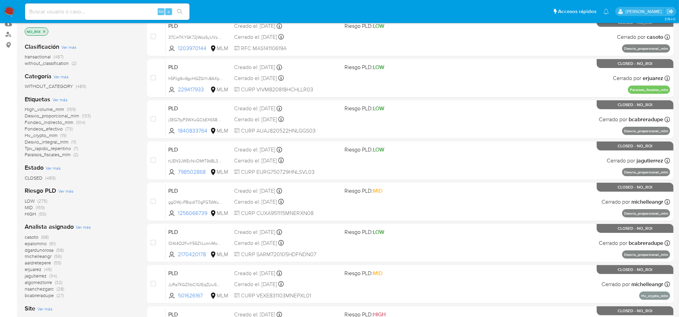
scroll to position [129, 0]
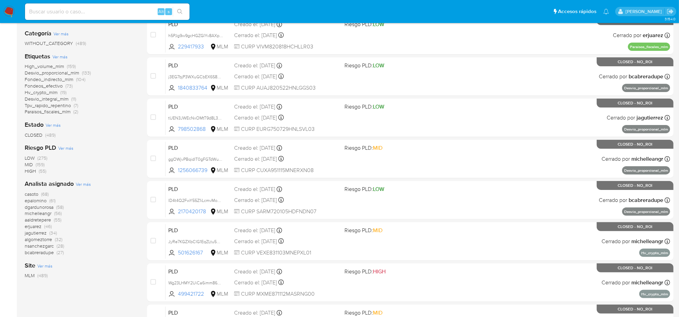
click at [45, 219] on span "aaldretepere" at bounding box center [38, 219] width 26 height 7
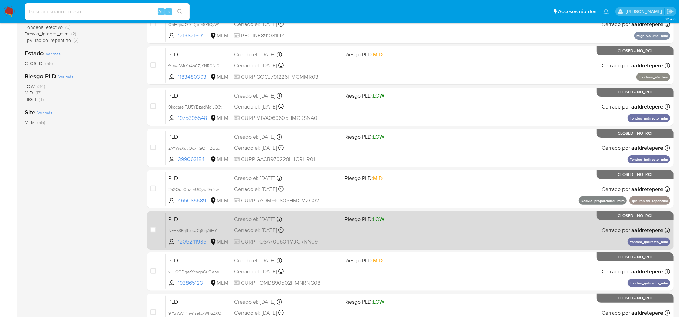
scroll to position [52, 0]
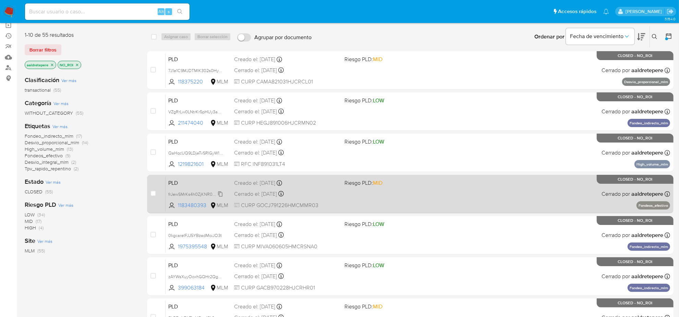
click at [220, 193] on span "frJewSMrKs4h0ZjKNR0NI6hg" at bounding box center [196, 194] width 56 height 8
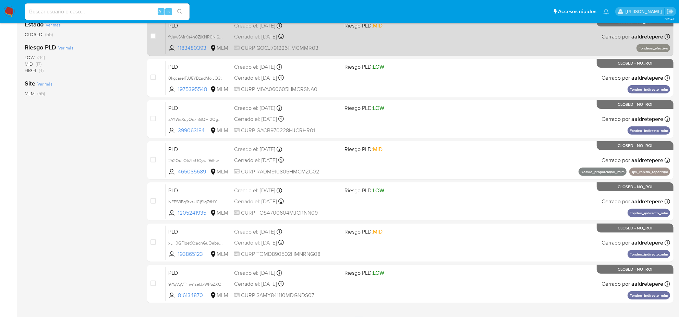
scroll to position [224, 0]
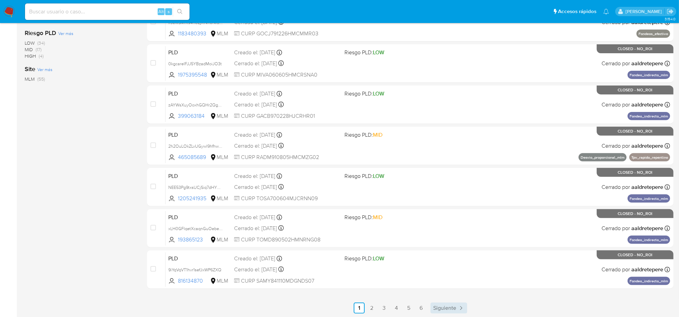
click at [451, 306] on span "Siguiente" at bounding box center [444, 307] width 23 height 5
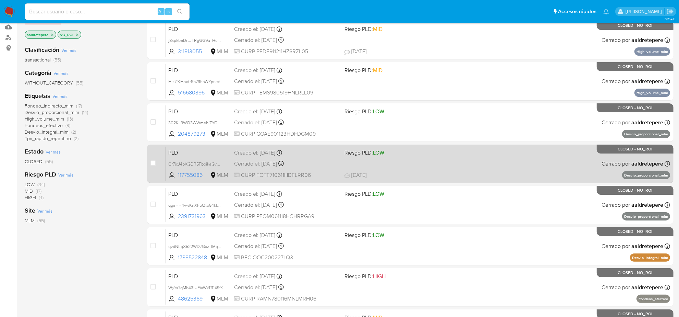
scroll to position [86, 0]
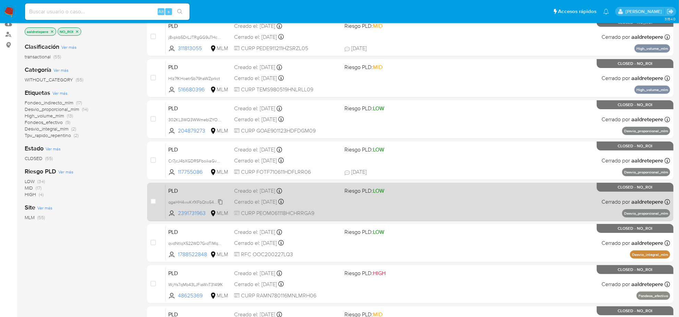
click at [218, 200] on span "qgaHH4vwKrfXFbQto54klDCh" at bounding box center [196, 202] width 57 height 8
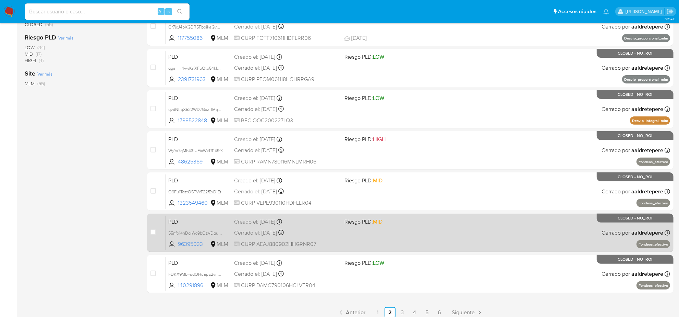
scroll to position [224, 0]
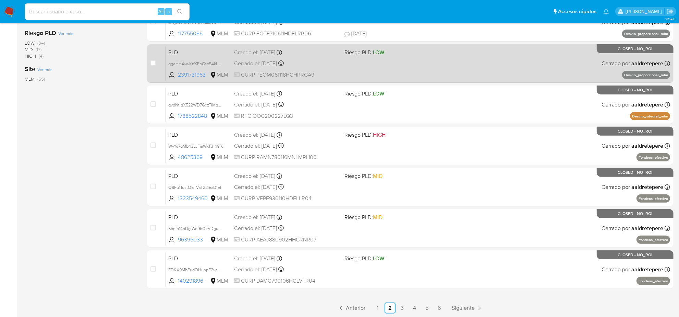
click at [459, 305] on span "Siguiente" at bounding box center [463, 307] width 23 height 5
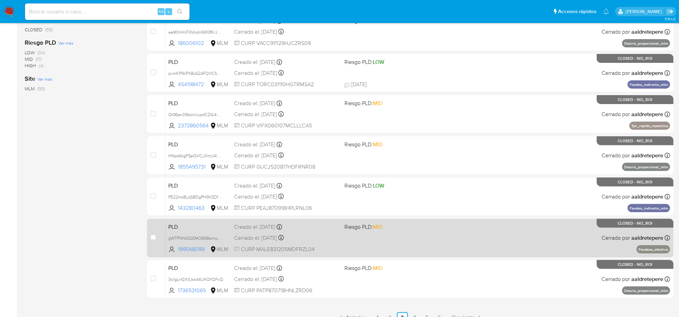
scroll to position [224, 0]
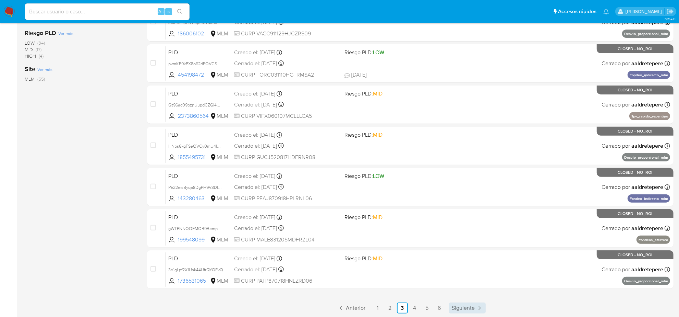
click at [459, 308] on span "Siguiente" at bounding box center [463, 307] width 23 height 5
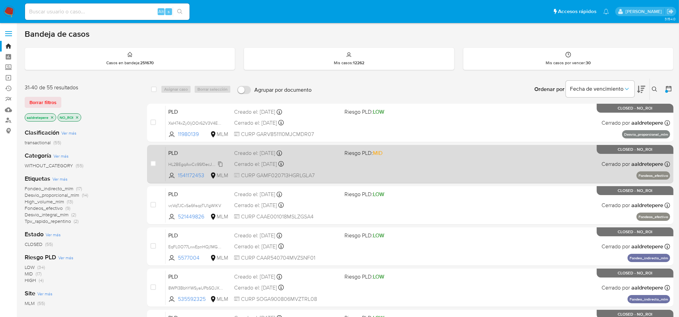
click at [215, 164] on span "HL2BEgqAwCc9Sf0ecJpyHdzj" at bounding box center [196, 164] width 57 height 8
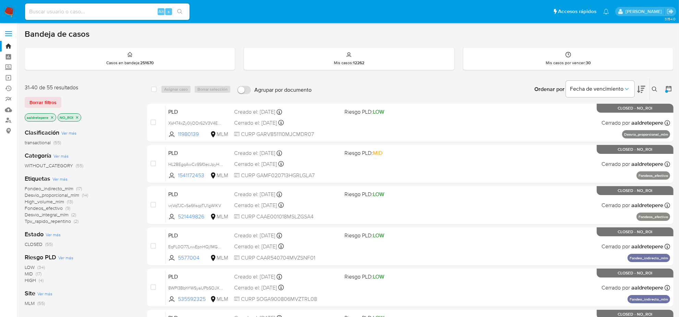
click at [71, 13] on input at bounding box center [107, 11] width 165 height 9
paste input "frJewSMrKs4h0ZjKNR0NI6hg"
type input "frJewSMrKs4h0ZjKNR0NI6hg"
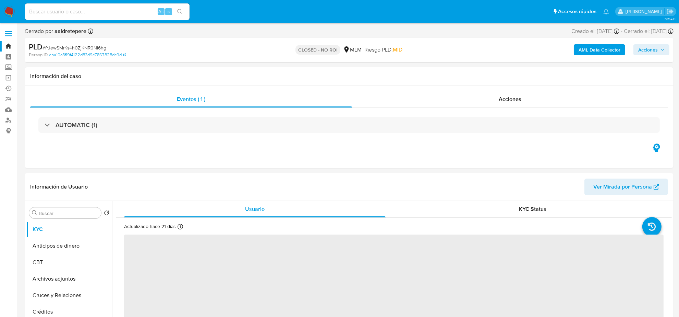
select select "10"
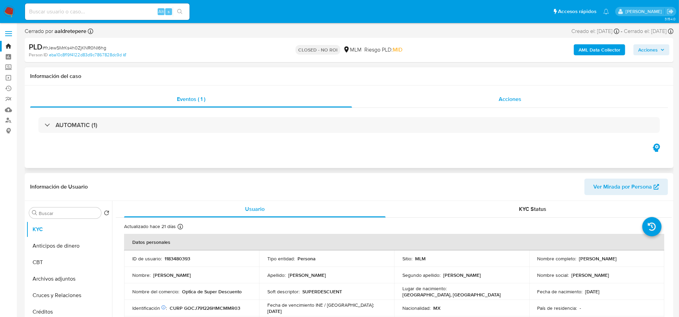
click at [507, 96] on span "Acciones" at bounding box center [510, 99] width 23 height 8
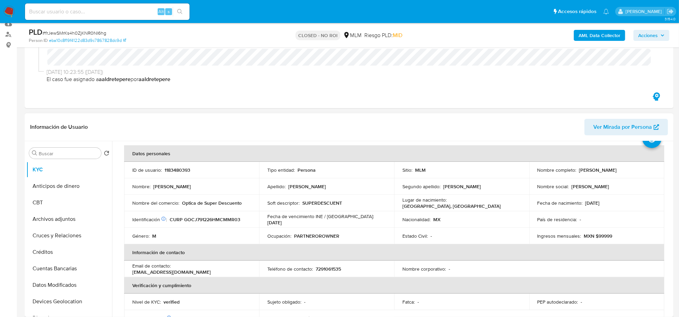
scroll to position [43, 0]
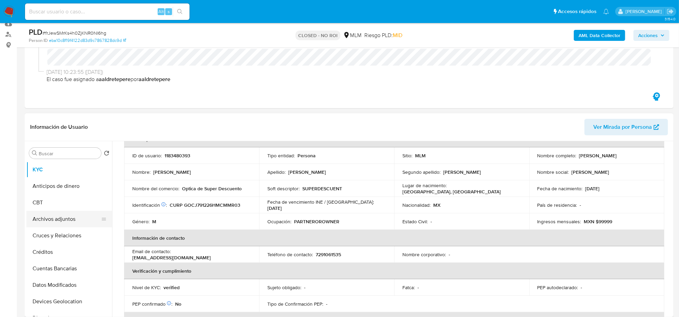
click at [63, 214] on button "Archivos adjuntos" at bounding box center [66, 219] width 80 height 16
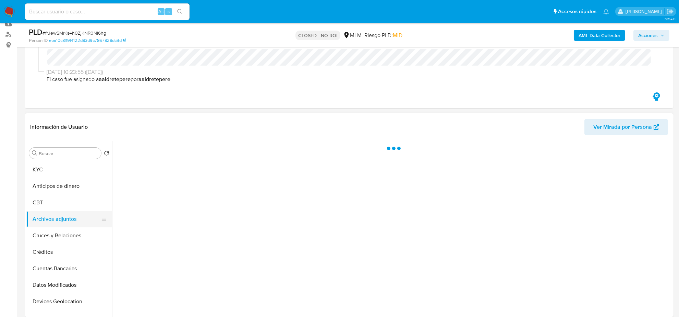
scroll to position [0, 0]
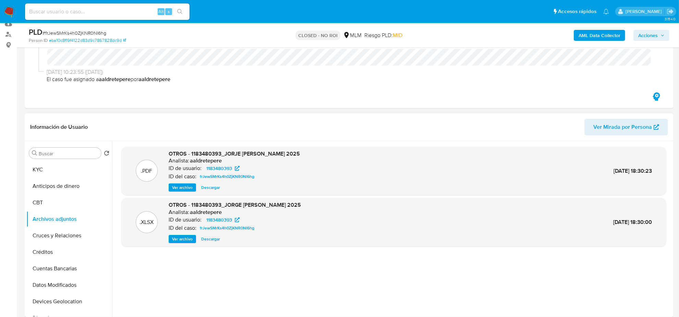
click at [213, 239] on span "Descargar" at bounding box center [210, 238] width 19 height 7
click at [186, 187] on span "Ver archivo" at bounding box center [182, 187] width 21 height 7
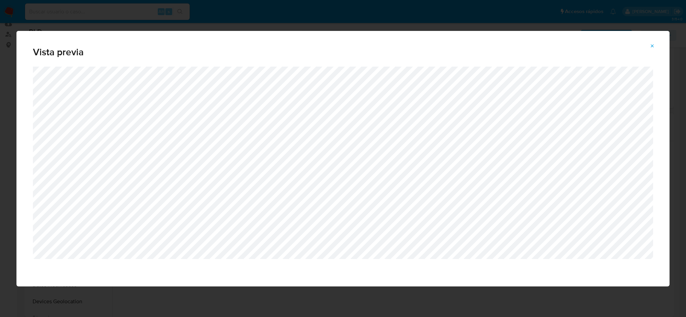
click at [654, 46] on icon "Attachment preview" at bounding box center [651, 45] width 5 height 5
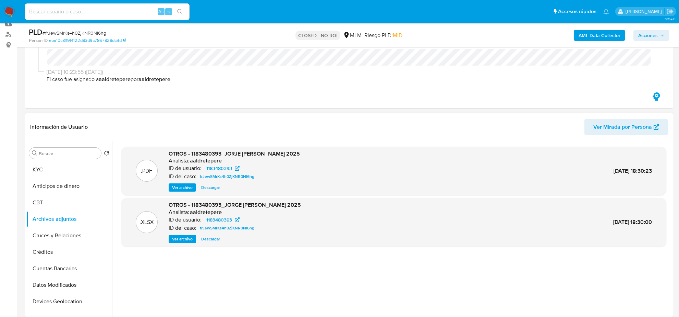
click at [83, 16] on div "Alt s" at bounding box center [107, 11] width 165 height 16
click at [82, 16] on input at bounding box center [107, 11] width 165 height 9
paste input "qgaHH4vwKrfXFbQto54klDCh"
type input "qgaHH4vwKrfXFbQto54klDCh"
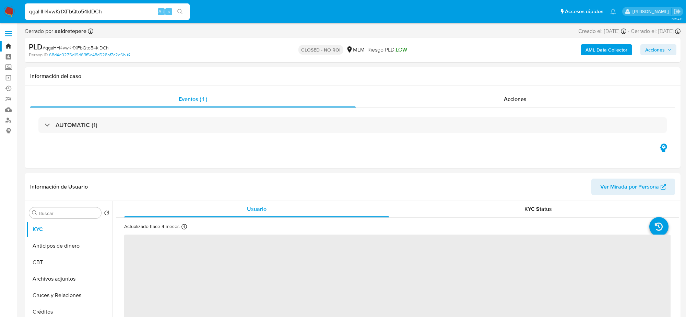
select select "10"
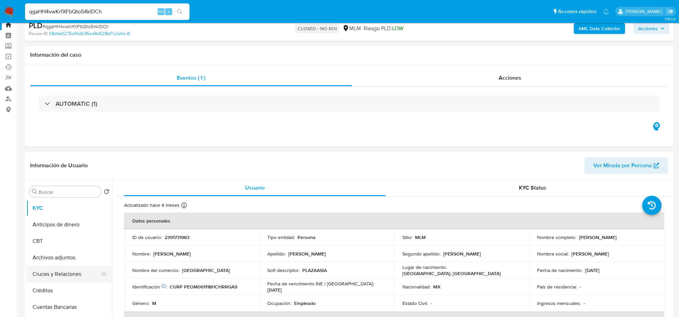
scroll to position [43, 0]
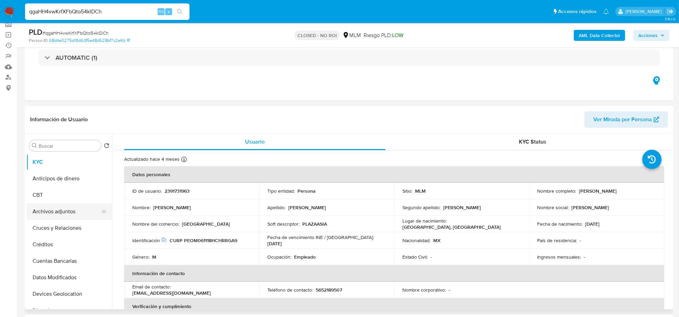
click at [69, 211] on button "Archivos adjuntos" at bounding box center [66, 211] width 80 height 16
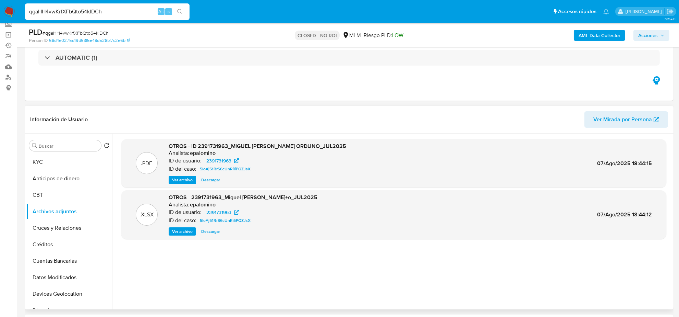
click at [218, 231] on span "Descargar" at bounding box center [210, 231] width 19 height 7
click at [198, 230] on button "Descargar" at bounding box center [211, 231] width 26 height 8
click at [180, 183] on span "Ver archivo" at bounding box center [182, 179] width 21 height 7
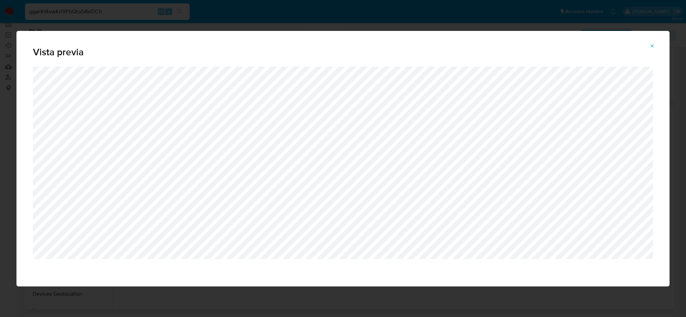
click at [651, 47] on icon "Attachment preview" at bounding box center [651, 45] width 5 height 5
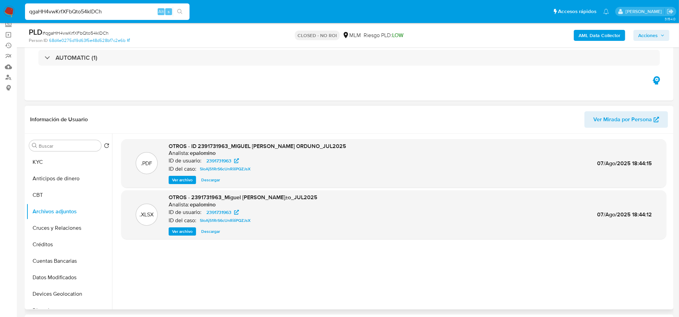
click at [82, 15] on input "qgaHH4vwKrfXFbQto54klDCh" at bounding box center [107, 11] width 165 height 9
paste input "HL2BEgqAwCc9Sf0ecJpyHdzj"
type input "HL2BEgqAwCc9Sf0ecJpyHdzj"
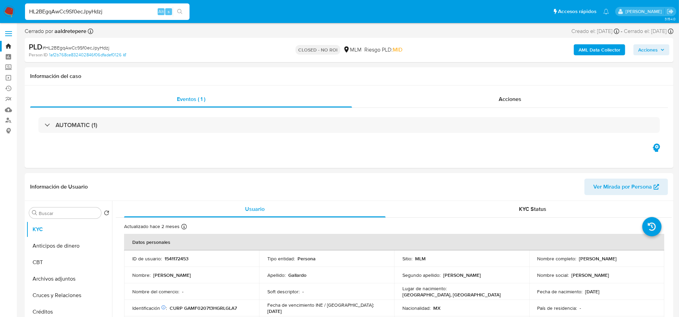
select select "10"
click at [494, 96] on div "Acciones" at bounding box center [510, 99] width 316 height 16
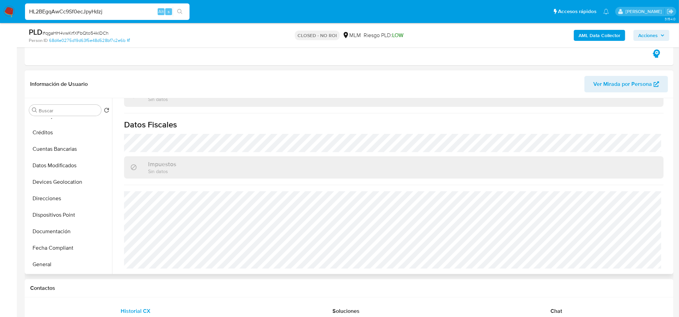
scroll to position [171, 0]
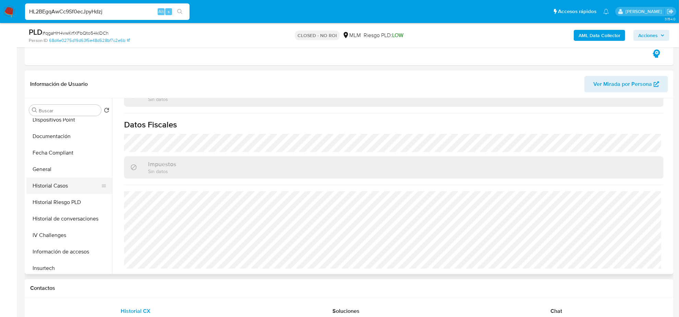
click at [59, 186] on button "Historial Casos" at bounding box center [66, 185] width 80 height 16
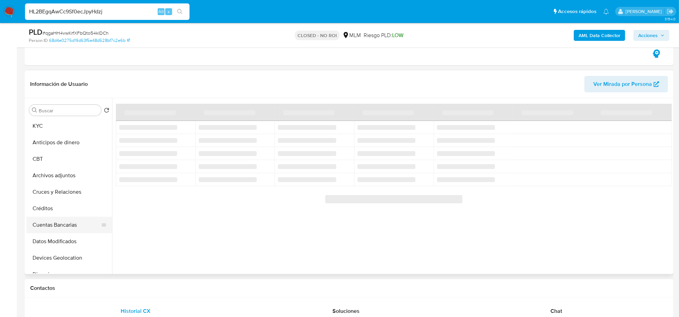
scroll to position [0, 0]
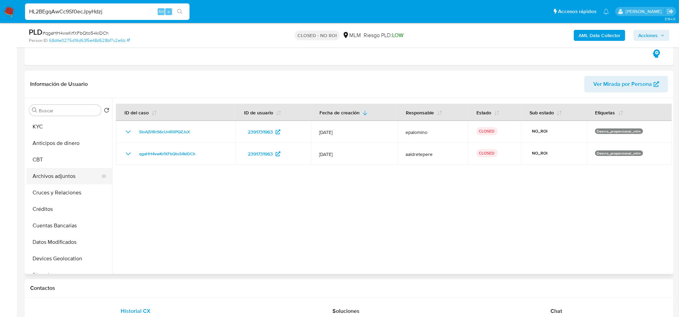
click at [62, 175] on button "Archivos adjuntos" at bounding box center [66, 176] width 80 height 16
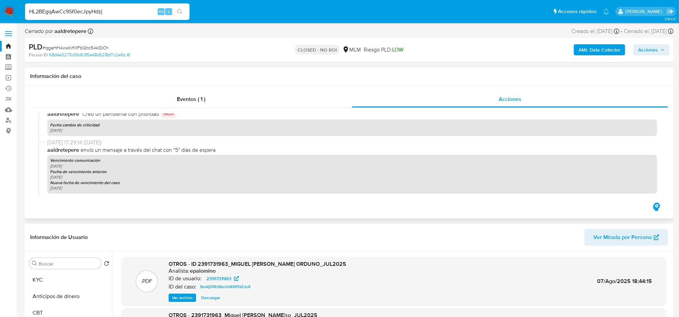
scroll to position [343, 0]
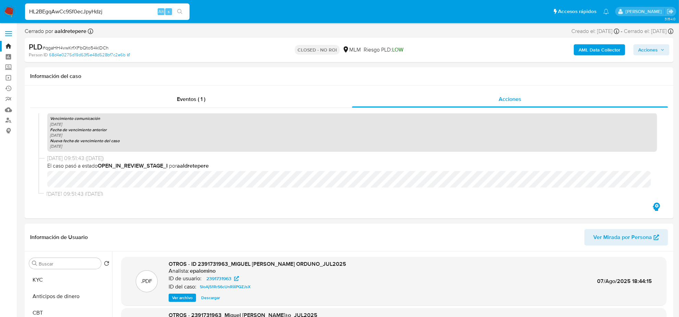
click at [92, 13] on input "HL2BEgqAwCc9Sf0ecJpyHdzj" at bounding box center [107, 11] width 165 height 9
click at [178, 14] on icon "search-icon" at bounding box center [179, 11] width 5 height 5
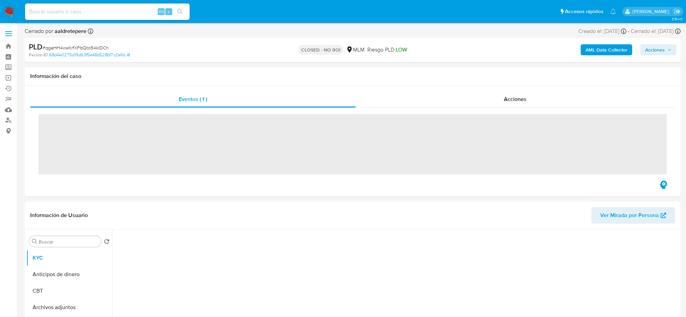
click at [96, 8] on input at bounding box center [107, 11] width 165 height 9
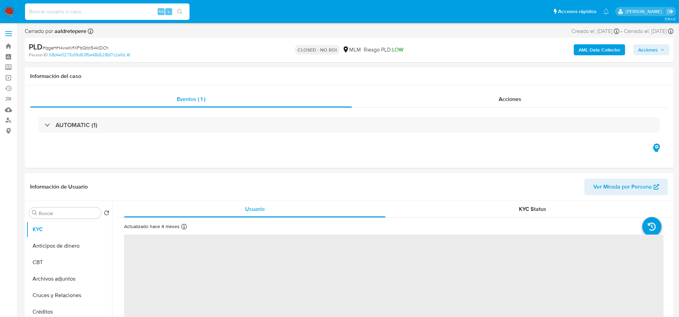
paste input "HL2BEgqAwCc9Sf0ecJpyHdzj"
type input "HL2BEgqAwCc9Sf0ecJpyHdzj"
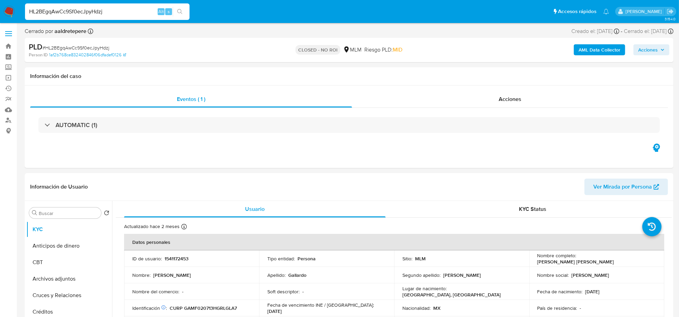
select select "10"
click at [518, 95] on span "Acciones" at bounding box center [510, 99] width 23 height 8
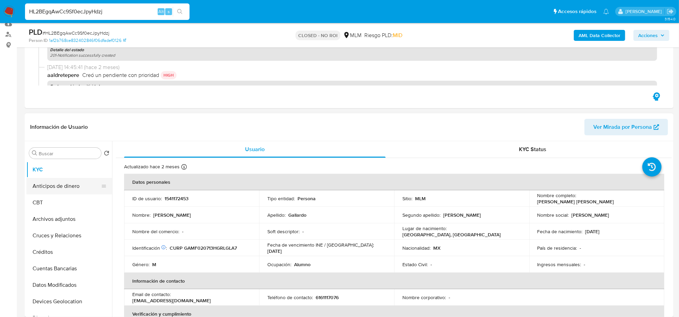
click at [67, 186] on button "Anticipos de dinero" at bounding box center [66, 186] width 80 height 16
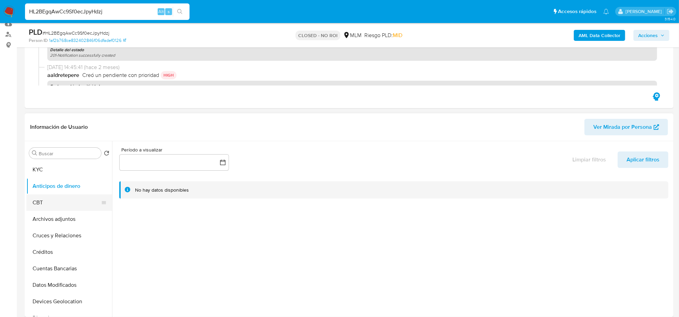
click at [66, 199] on button "CBT" at bounding box center [66, 202] width 80 height 16
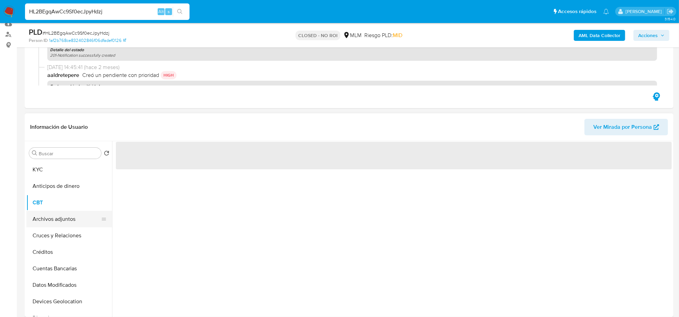
click at [64, 220] on button "Archivos adjuntos" at bounding box center [66, 219] width 80 height 16
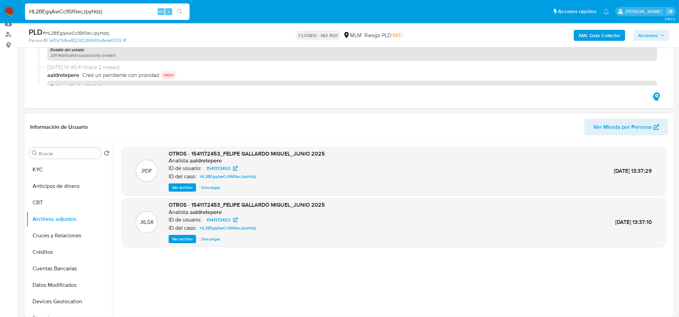
click at [213, 236] on span "Descargar" at bounding box center [210, 238] width 19 height 7
click at [182, 186] on span "Ver archivo" at bounding box center [182, 187] width 21 height 7
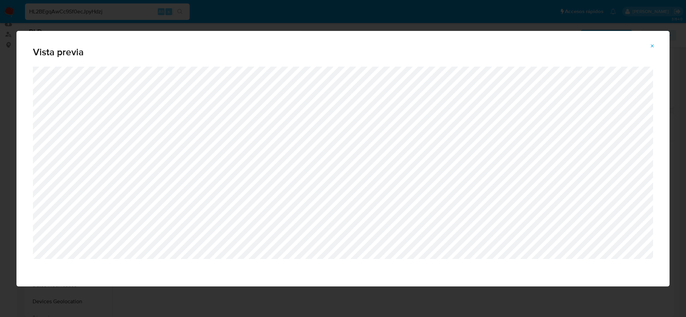
click at [650, 47] on icon "Attachment preview" at bounding box center [651, 45] width 5 height 5
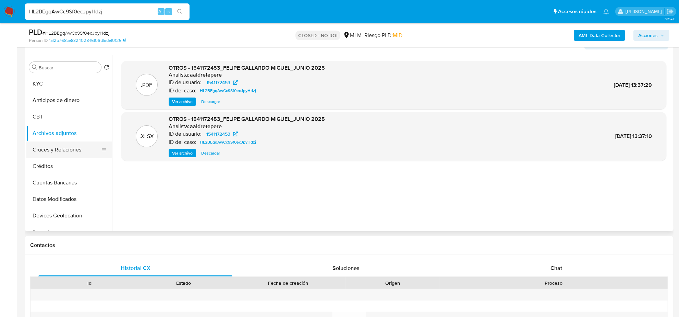
scroll to position [129, 0]
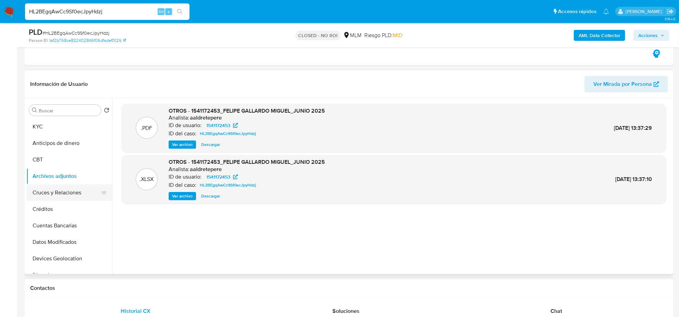
click at [65, 190] on button "Cruces y Relaciones" at bounding box center [66, 192] width 80 height 16
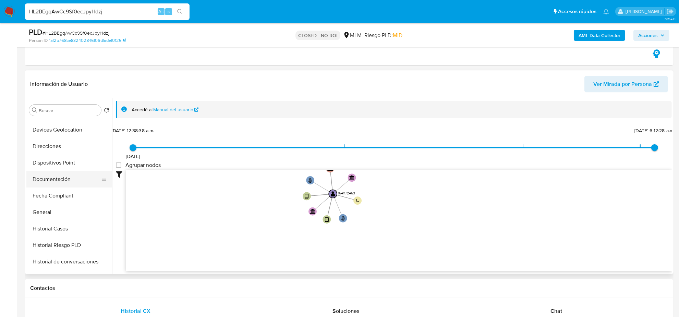
click at [59, 182] on button "Documentación" at bounding box center [66, 179] width 80 height 16
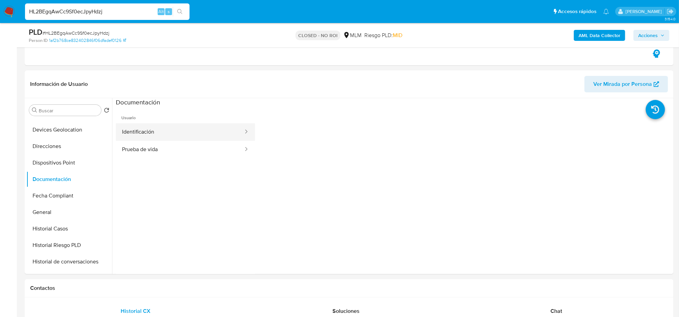
click at [160, 126] on button "Identificación" at bounding box center [180, 131] width 128 height 17
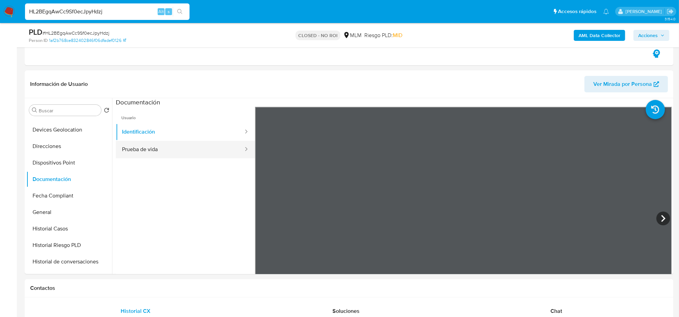
click at [151, 143] on button "Prueba de vida" at bounding box center [180, 149] width 128 height 17
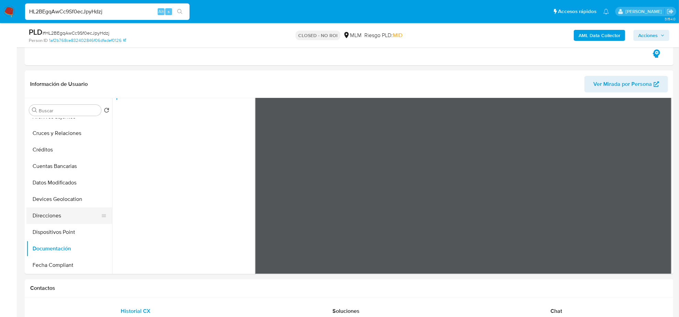
scroll to position [0, 0]
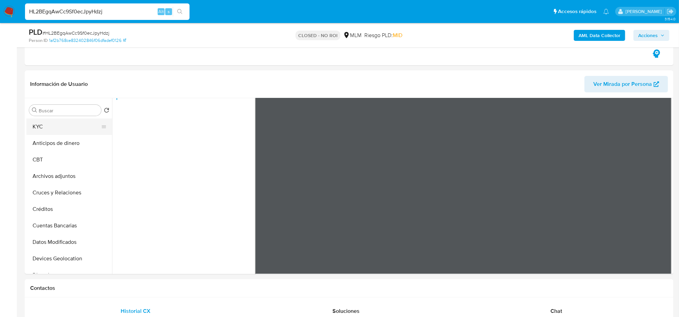
click at [56, 127] on button "KYC" at bounding box center [66, 126] width 80 height 16
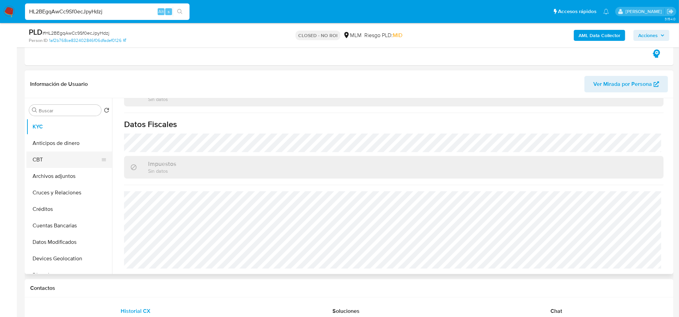
scroll to position [129, 0]
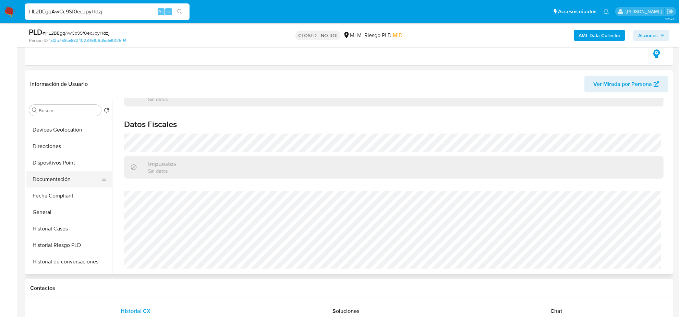
click at [59, 174] on button "Documentación" at bounding box center [66, 179] width 80 height 16
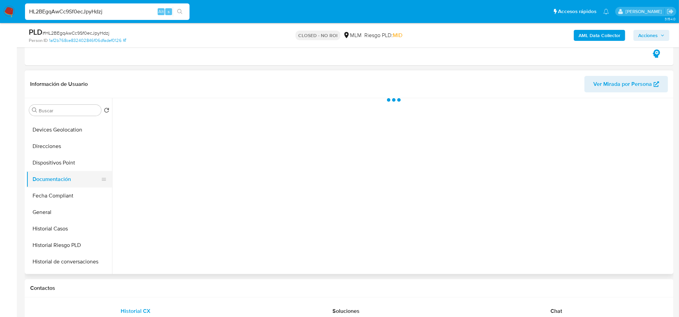
scroll to position [0, 0]
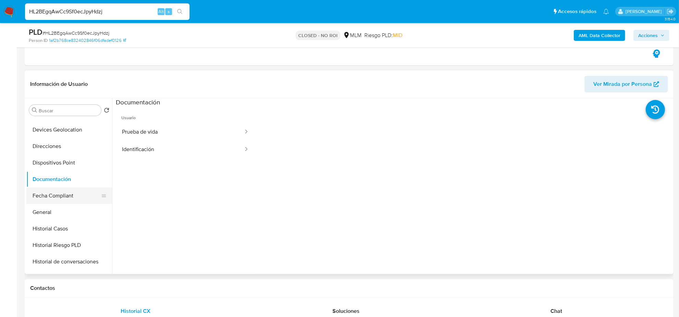
click at [64, 197] on button "Fecha Compliant" at bounding box center [66, 195] width 80 height 16
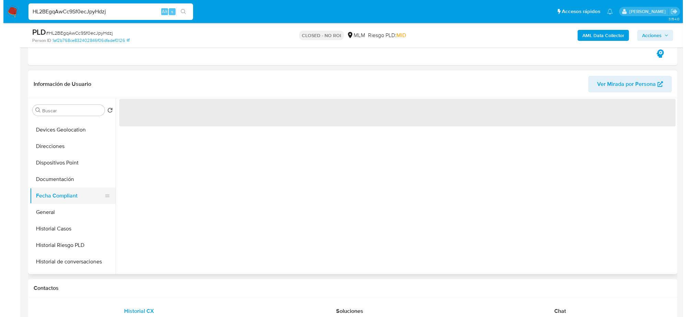
scroll to position [43, 0]
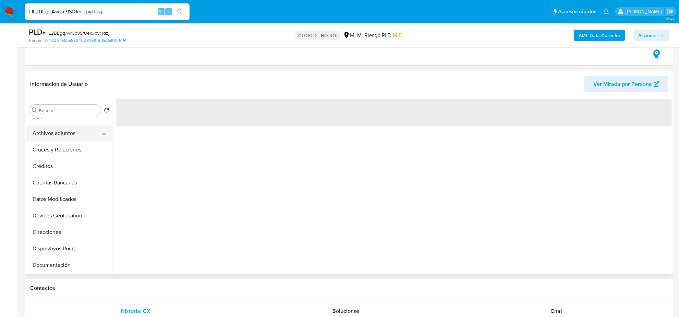
click at [62, 131] on button "Archivos adjuntos" at bounding box center [66, 133] width 80 height 16
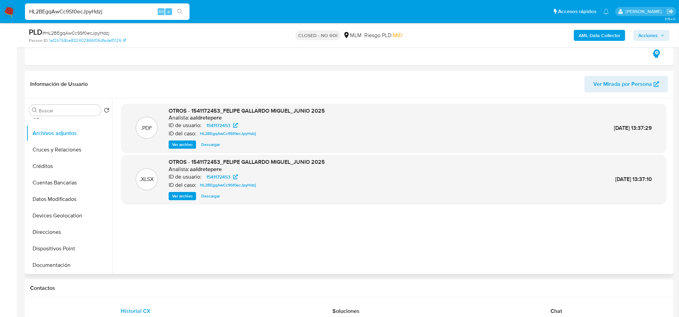
click at [174, 139] on div "OTROS - 1541172453_FELIPE GALLARDO MIGUEL_JUNIO 2025 Analista: aaldretepere ID …" at bounding box center [247, 128] width 156 height 42
click at [175, 141] on span "Ver archivo" at bounding box center [182, 144] width 21 height 7
